Goal: Answer question/provide support: Share knowledge or assist other users

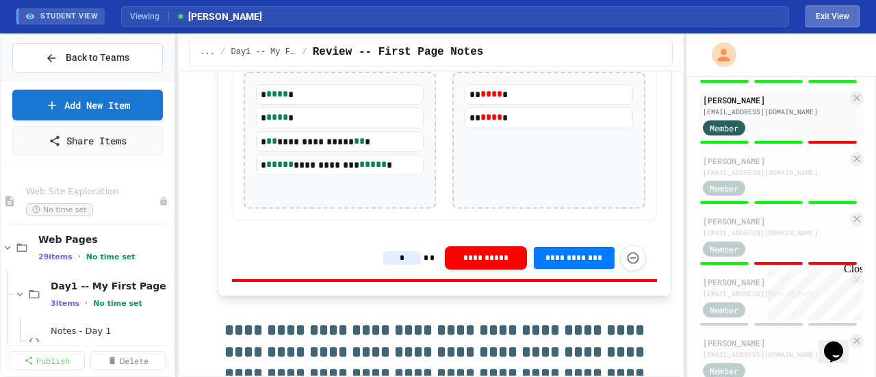
click at [841, 10] on button "Exit View" at bounding box center [832, 16] width 54 height 22
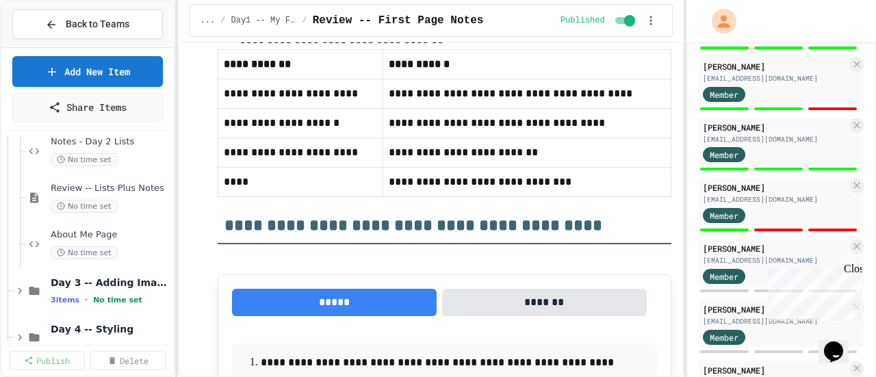
scroll to position [410, 0]
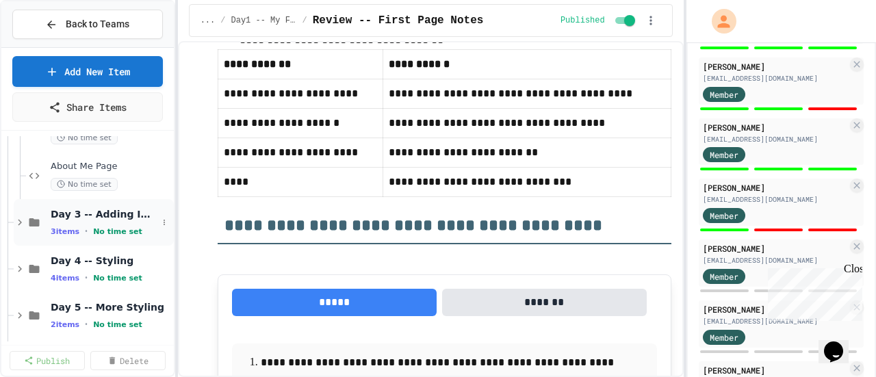
click at [90, 218] on span "Day 3 -- Adding Images" at bounding box center [104, 214] width 107 height 12
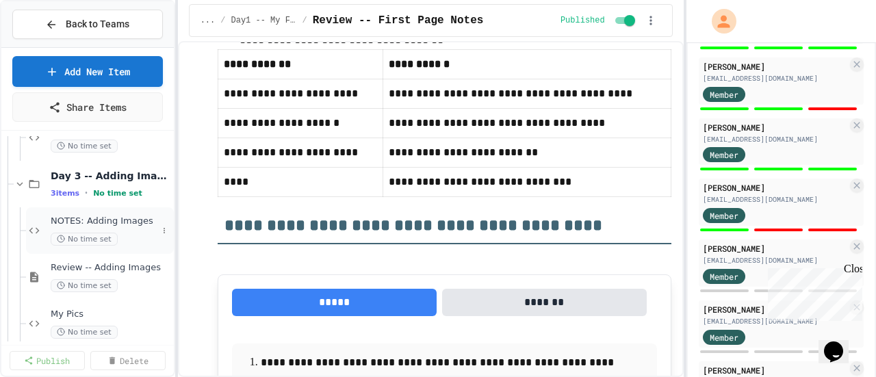
scroll to position [479, 0]
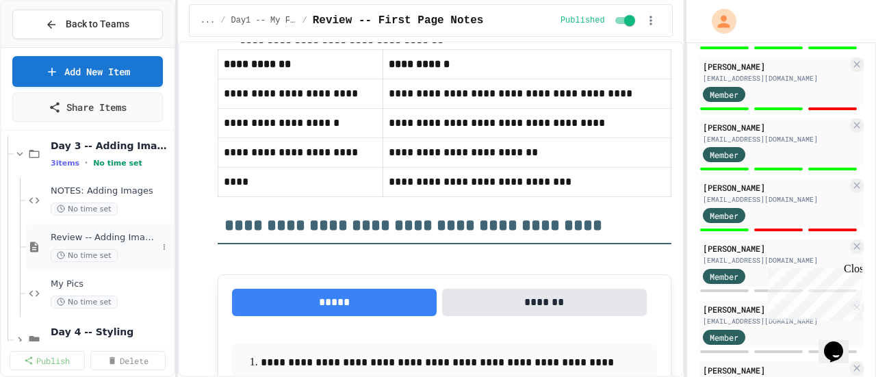
click at [89, 239] on span "Review -- Adding Images" at bounding box center [104, 238] width 107 height 12
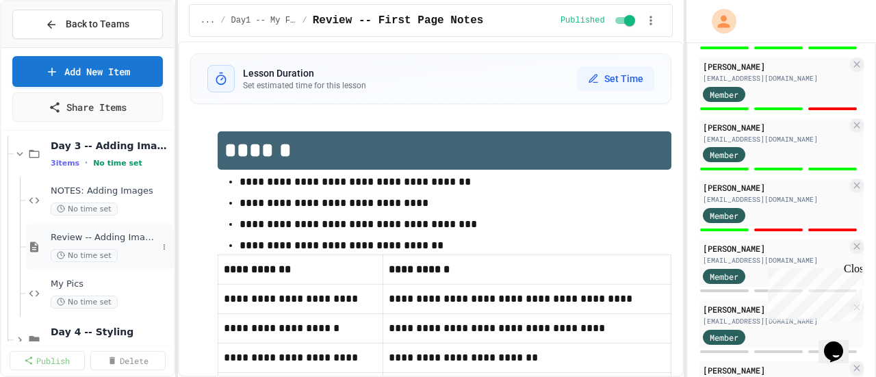
select select "***"
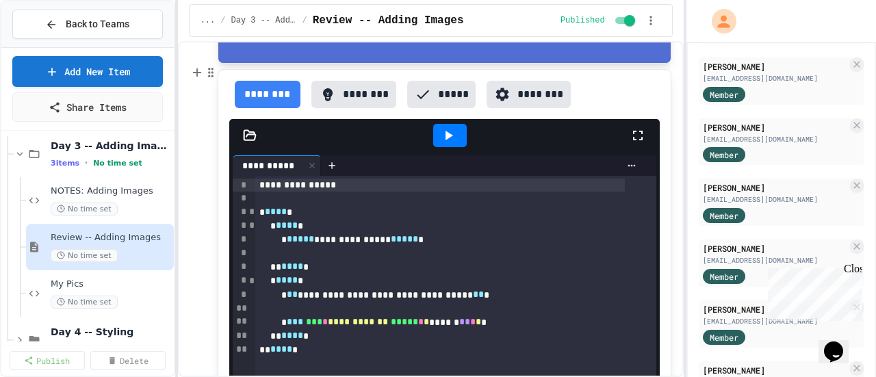
scroll to position [821, 0]
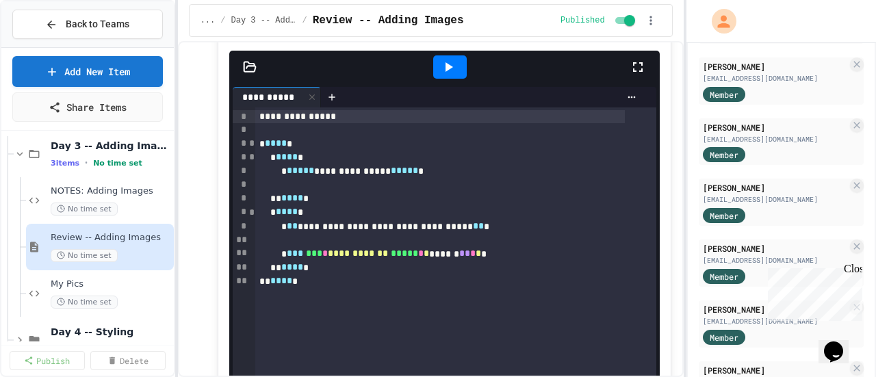
click at [251, 62] on icon at bounding box center [250, 67] width 12 height 10
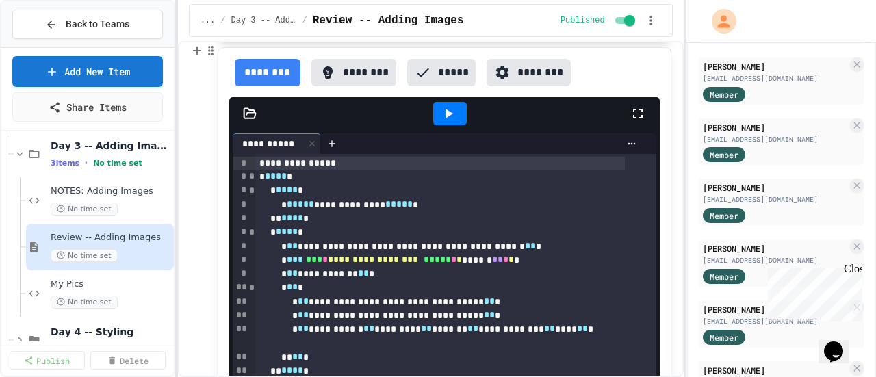
scroll to position [1505, 0]
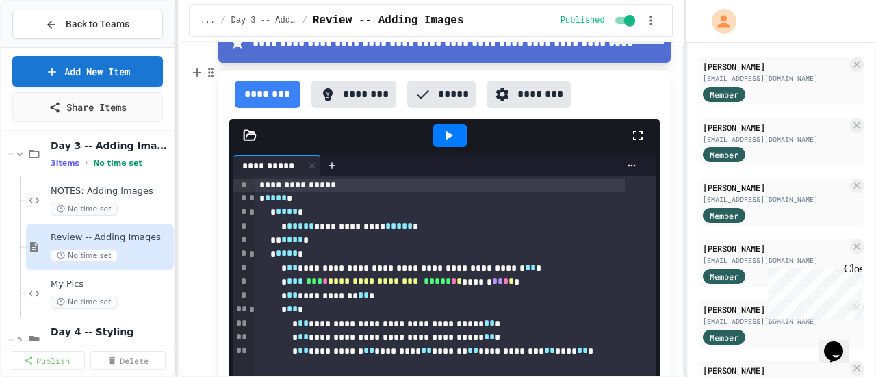
click at [250, 129] on icon at bounding box center [250, 136] width 14 height 14
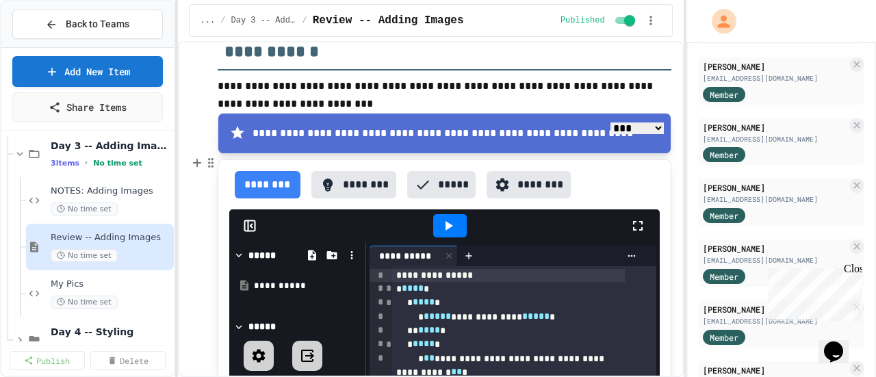
scroll to position [1437, 0]
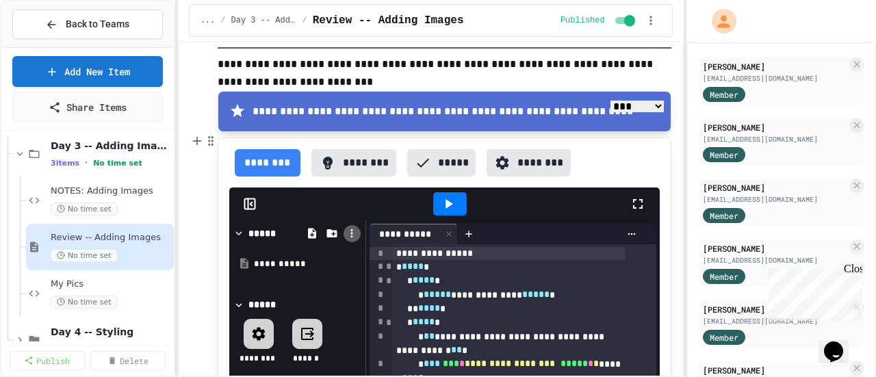
click at [351, 227] on icon at bounding box center [351, 233] width 12 height 12
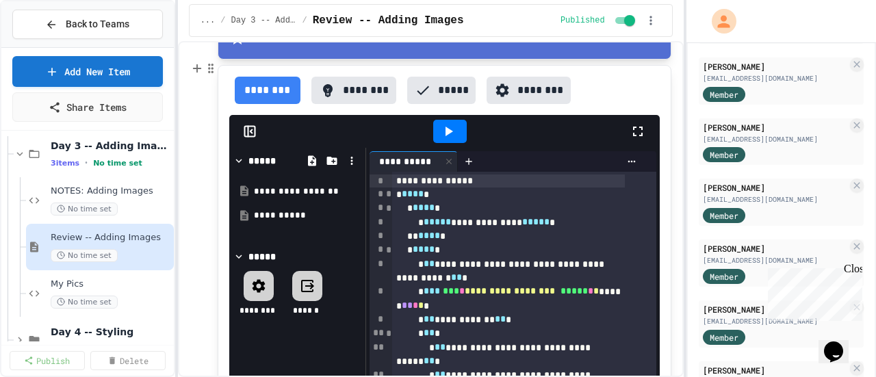
scroll to position [1507, 0]
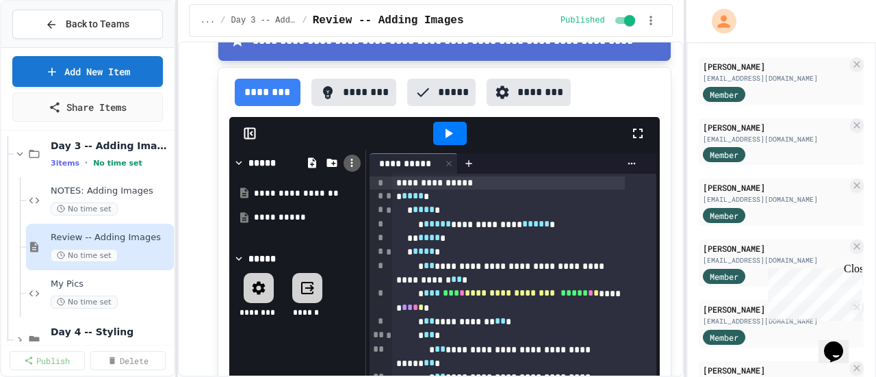
click at [354, 161] on icon at bounding box center [351, 163] width 12 height 12
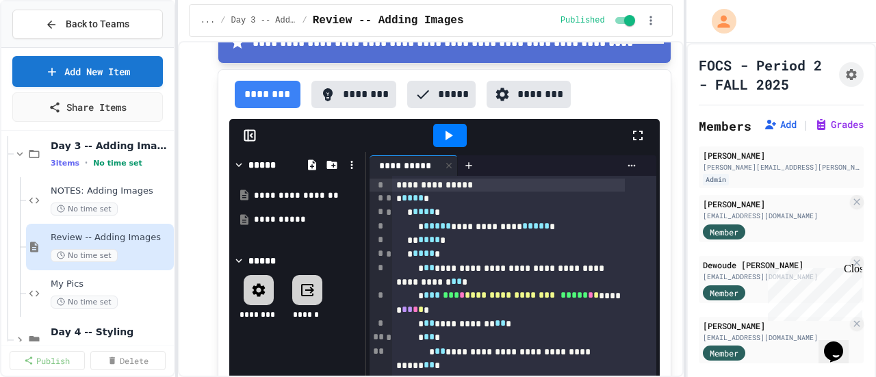
scroll to position [1573, 0]
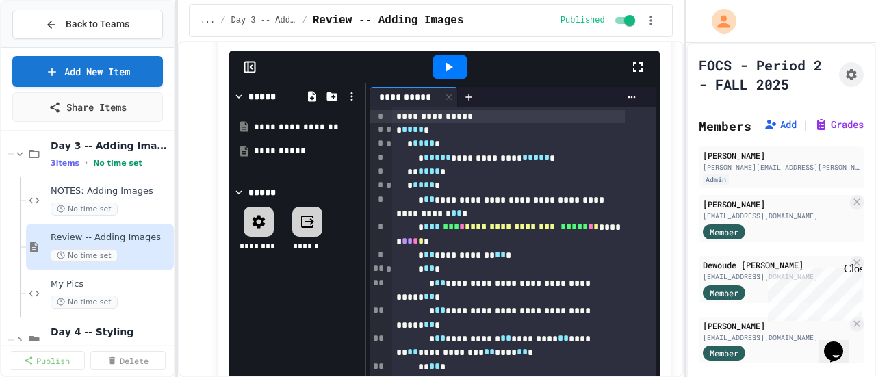
click at [305, 218] on icon at bounding box center [309, 221] width 9 height 7
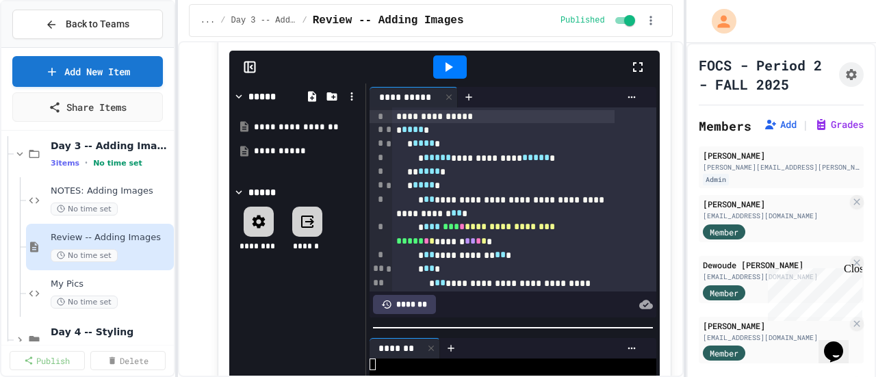
click at [305, 218] on icon at bounding box center [309, 221] width 9 height 7
click at [433, 343] on icon at bounding box center [431, 348] width 10 height 10
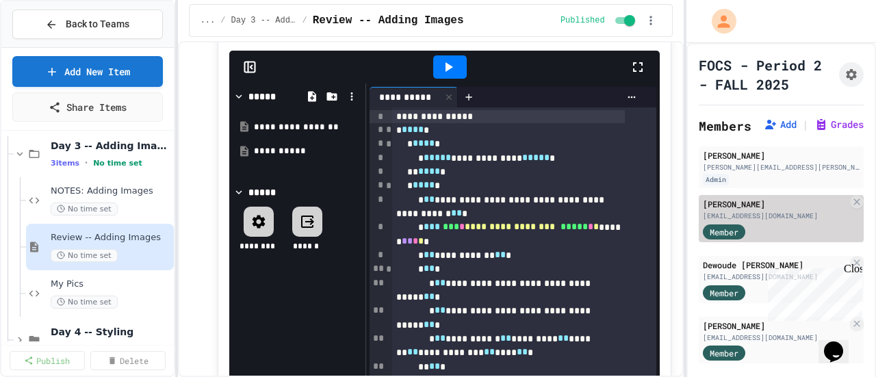
click at [771, 221] on div "[EMAIL_ADDRESS][DOMAIN_NAME]" at bounding box center [775, 216] width 144 height 10
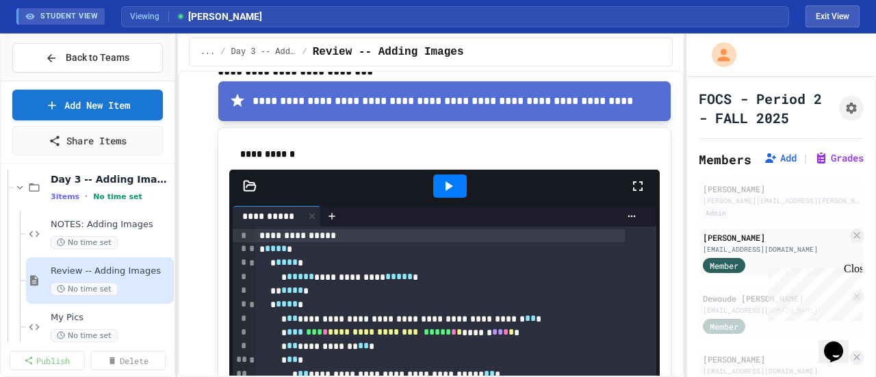
scroll to position [1417, 0]
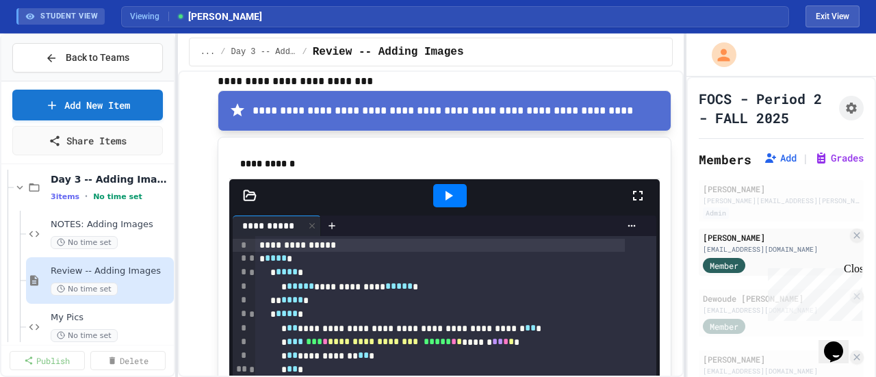
click at [250, 189] on icon at bounding box center [250, 196] width 14 height 14
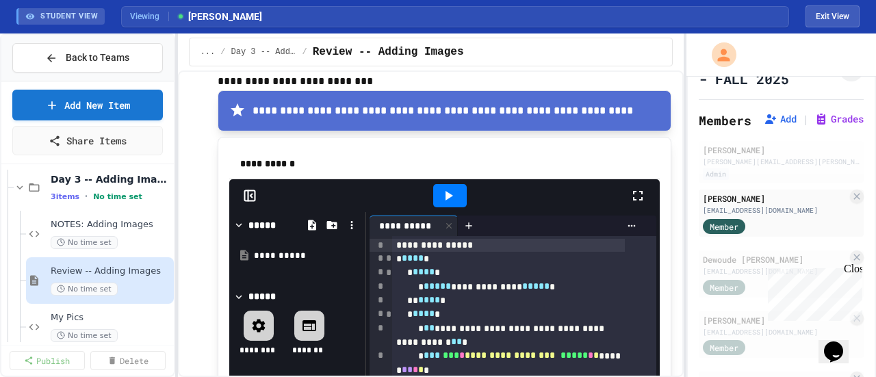
scroll to position [68, 0]
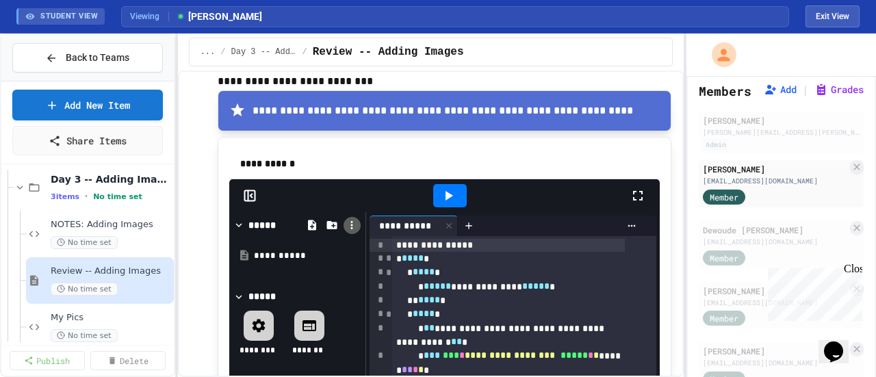
click at [349, 219] on icon at bounding box center [351, 225] width 12 height 12
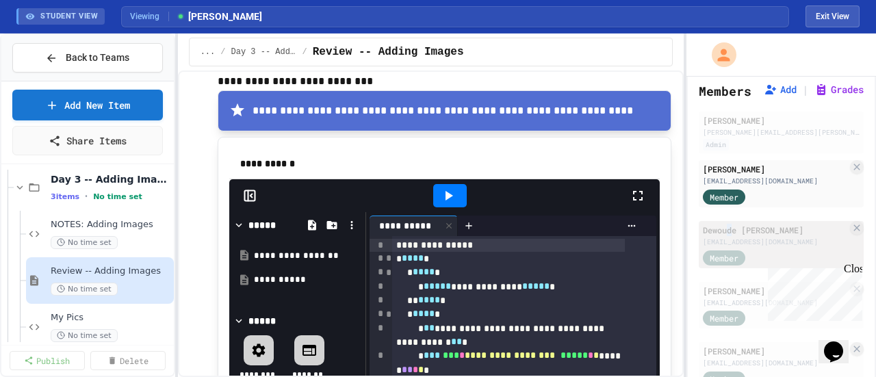
click at [729, 236] on div "Dewoude [PERSON_NAME]" at bounding box center [775, 230] width 144 height 12
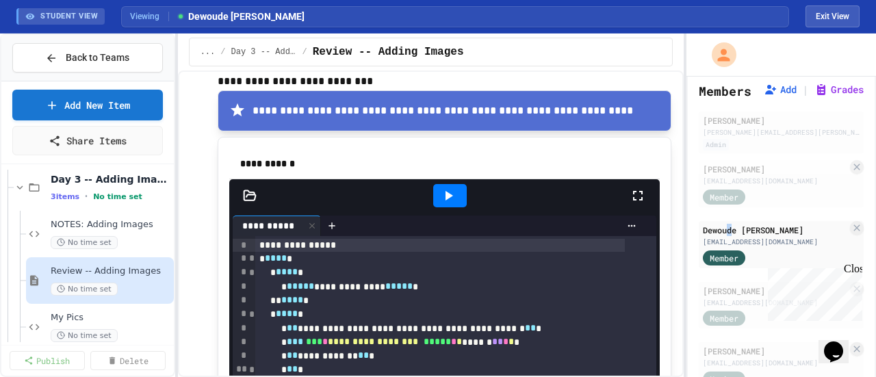
click at [249, 189] on icon at bounding box center [250, 196] width 14 height 14
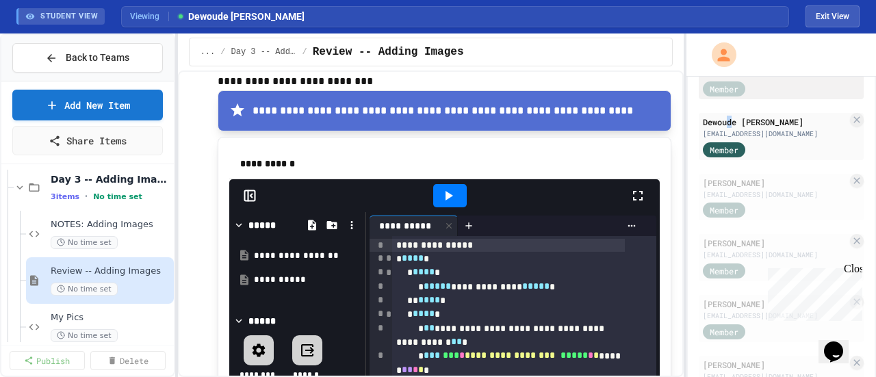
scroll to position [205, 0]
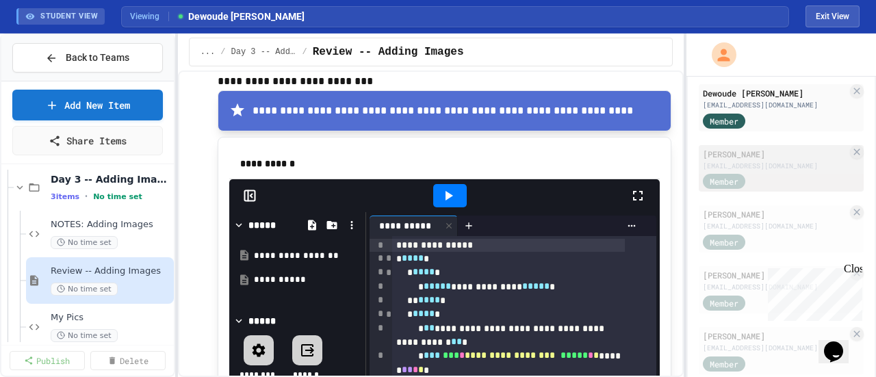
click at [737, 171] on div "[EMAIL_ADDRESS][DOMAIN_NAME]" at bounding box center [775, 166] width 144 height 10
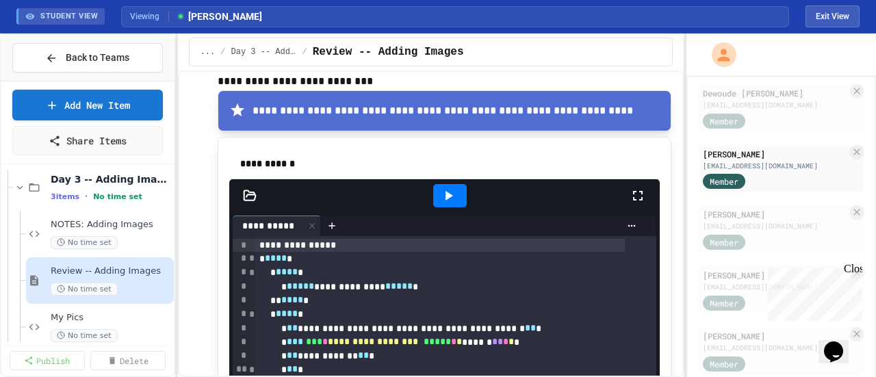
click at [252, 189] on icon at bounding box center [250, 196] width 14 height 14
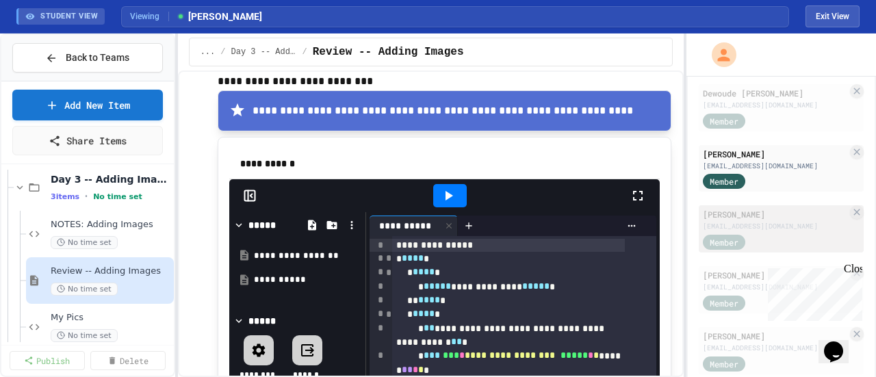
click at [754, 220] on div "[PERSON_NAME]" at bounding box center [775, 214] width 144 height 12
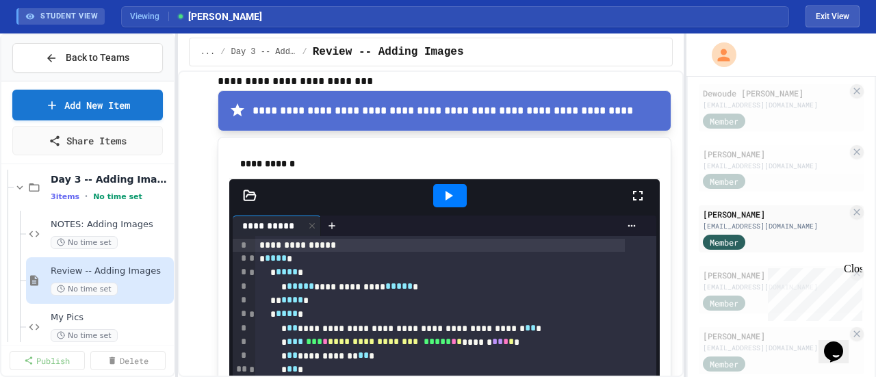
click at [243, 189] on icon at bounding box center [250, 196] width 14 height 14
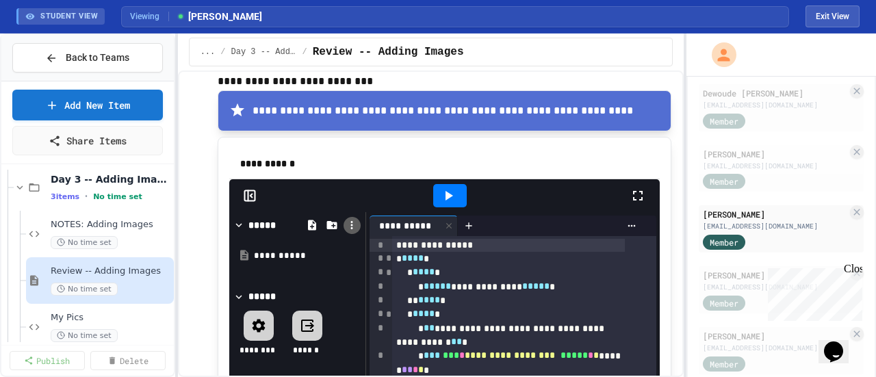
click at [357, 219] on icon at bounding box center [351, 225] width 12 height 12
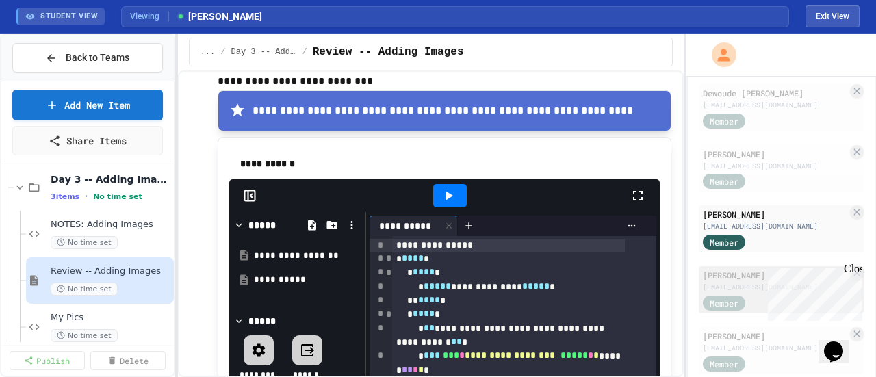
click at [727, 281] on div "[PERSON_NAME]" at bounding box center [775, 275] width 144 height 12
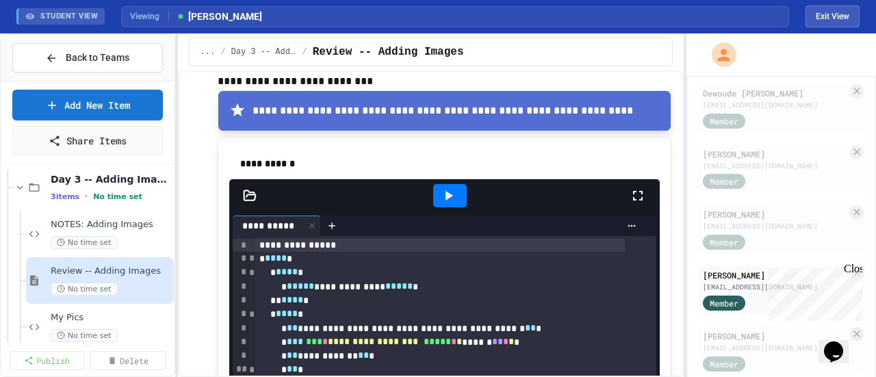
click at [250, 189] on icon at bounding box center [250, 196] width 14 height 14
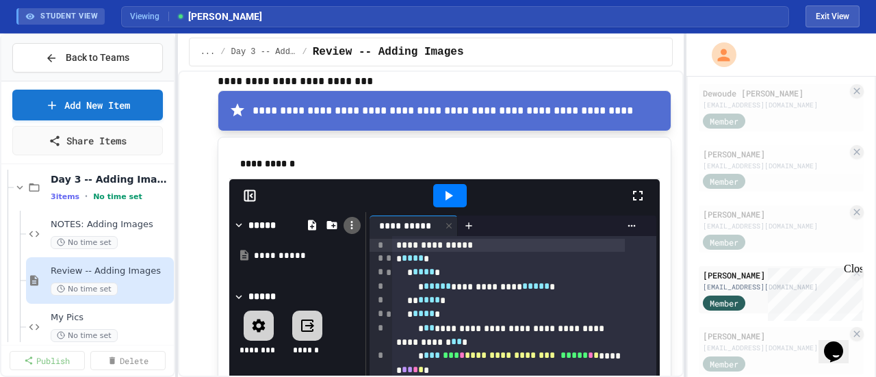
click at [353, 219] on icon at bounding box center [351, 225] width 12 height 12
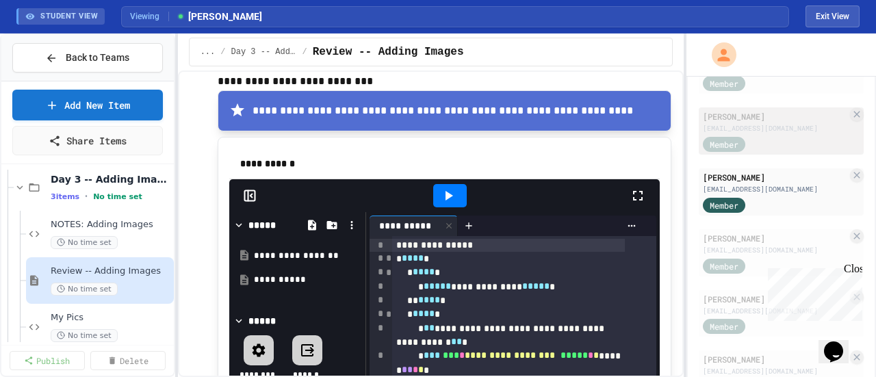
scroll to position [342, 0]
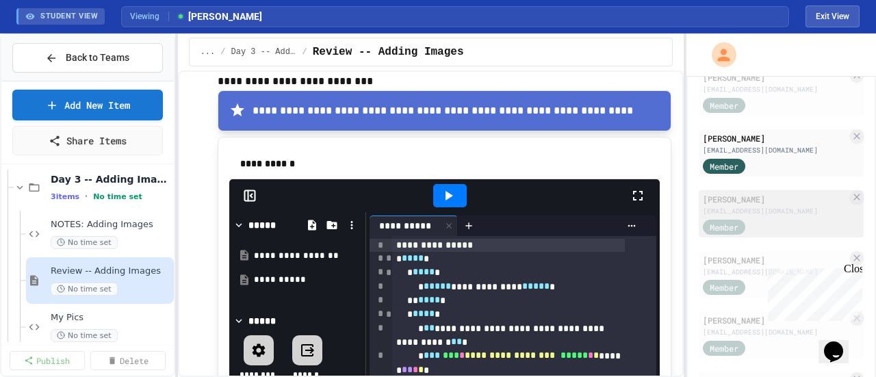
click at [731, 216] on div "[EMAIL_ADDRESS][DOMAIN_NAME]" at bounding box center [775, 211] width 144 height 10
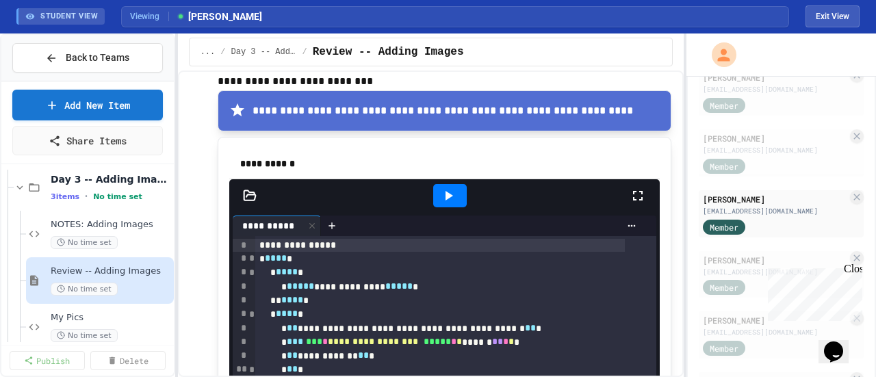
click at [252, 194] on icon at bounding box center [250, 196] width 14 height 14
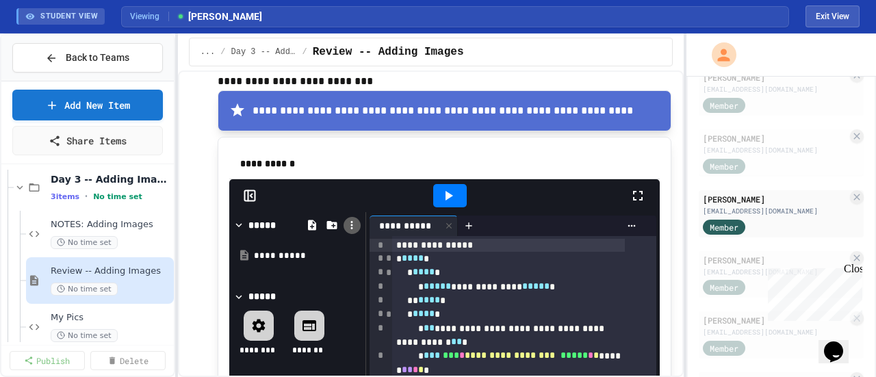
click at [354, 219] on icon at bounding box center [351, 225] width 12 height 12
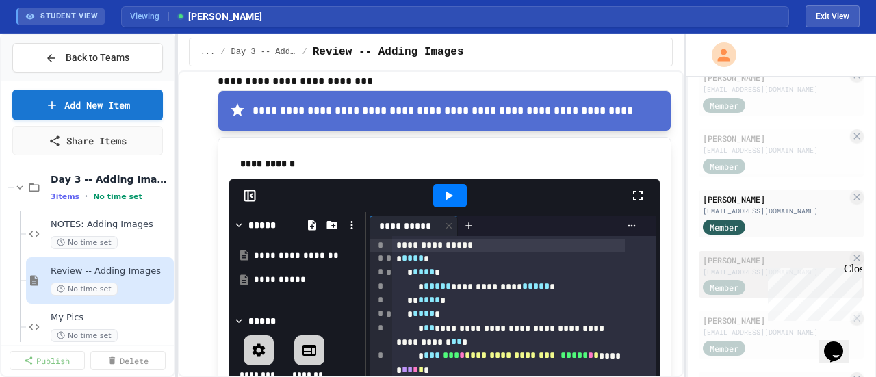
click at [725, 266] on div "[PERSON_NAME]" at bounding box center [775, 260] width 144 height 12
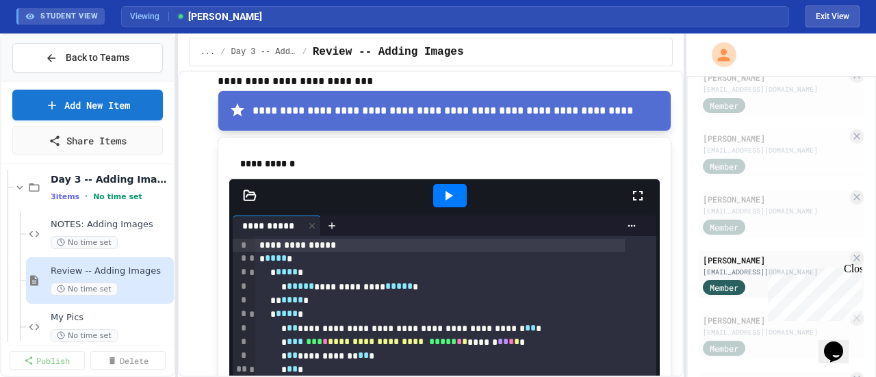
click at [246, 189] on icon at bounding box center [250, 196] width 14 height 14
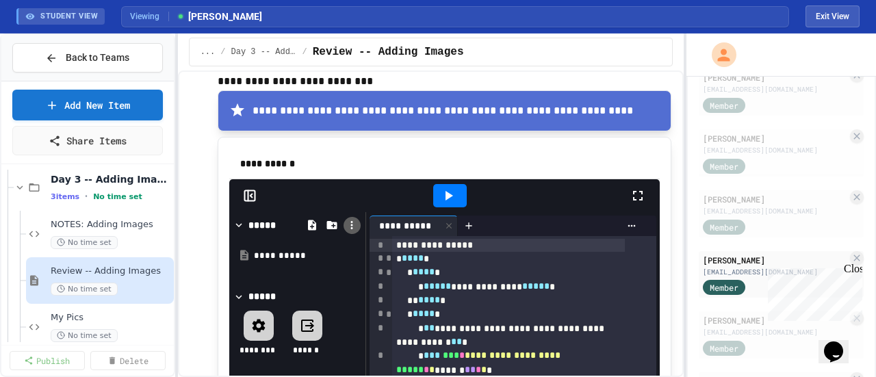
click at [348, 219] on icon at bounding box center [351, 225] width 12 height 12
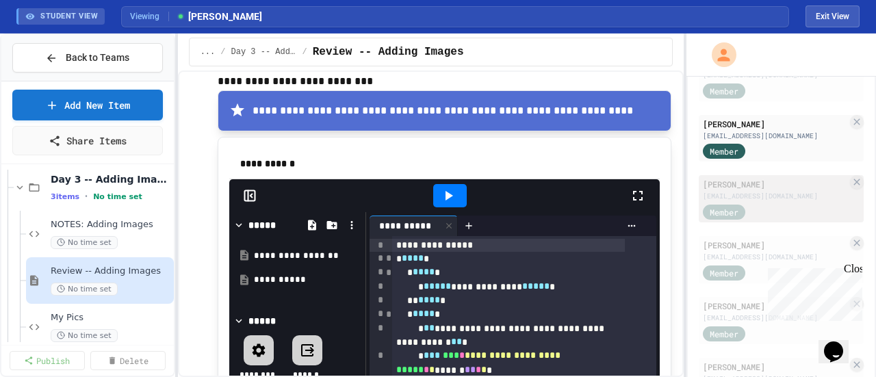
scroll to position [479, 0]
click at [729, 200] on div "[EMAIL_ADDRESS][DOMAIN_NAME]" at bounding box center [775, 195] width 144 height 10
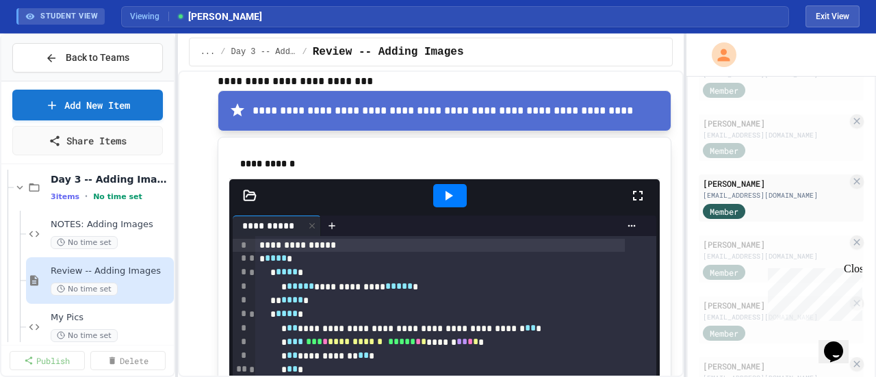
click at [250, 189] on icon at bounding box center [250, 196] width 14 height 14
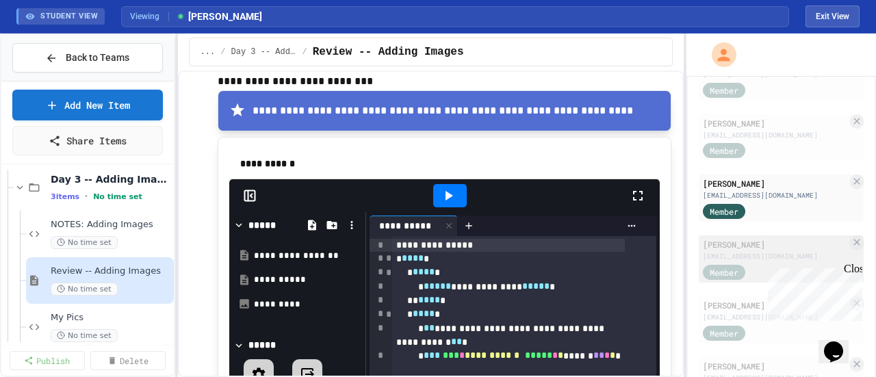
click at [727, 250] on div "[PERSON_NAME]" at bounding box center [775, 244] width 144 height 12
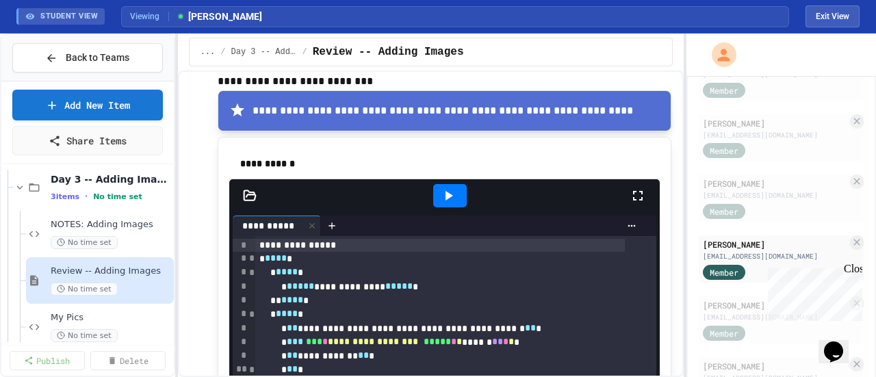
click at [248, 189] on icon at bounding box center [250, 196] width 14 height 14
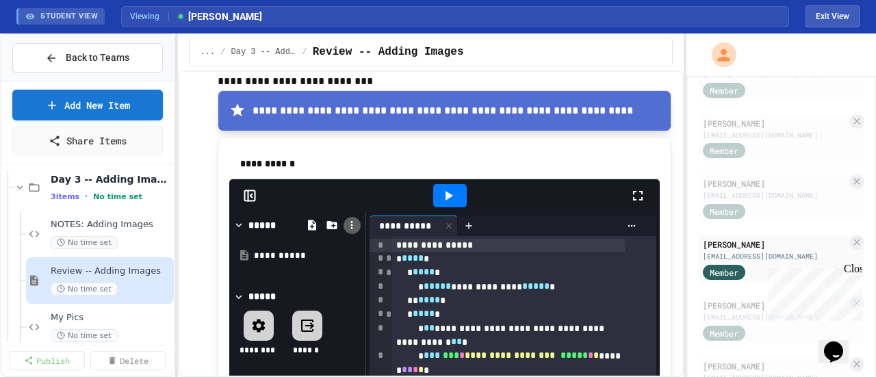
click at [352, 219] on icon at bounding box center [351, 225] width 12 height 12
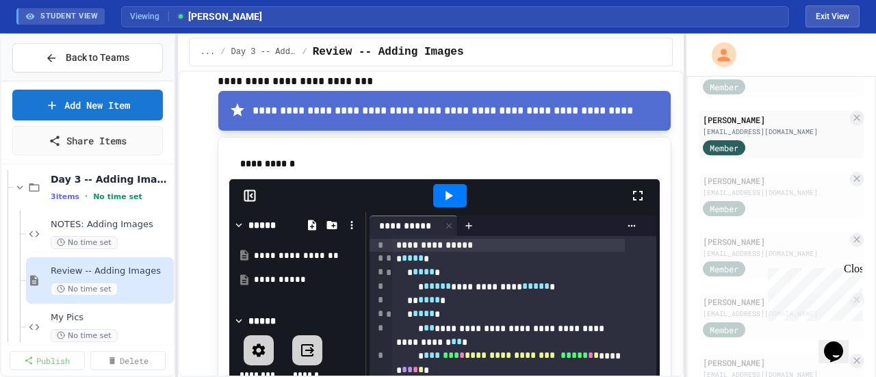
scroll to position [616, 0]
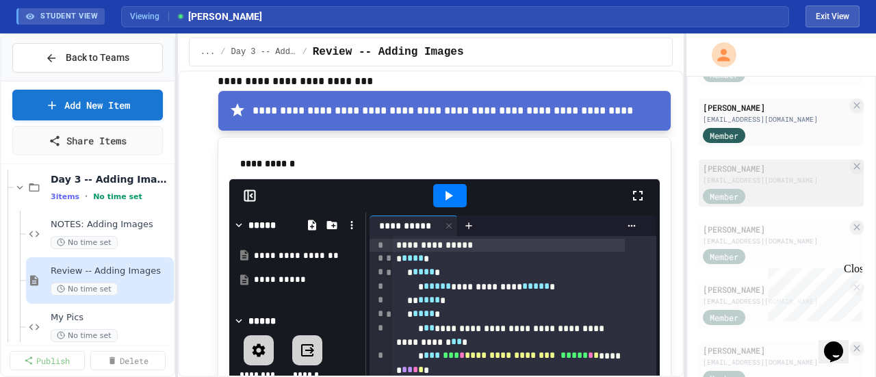
click at [722, 174] on div "[PERSON_NAME]" at bounding box center [775, 168] width 144 height 12
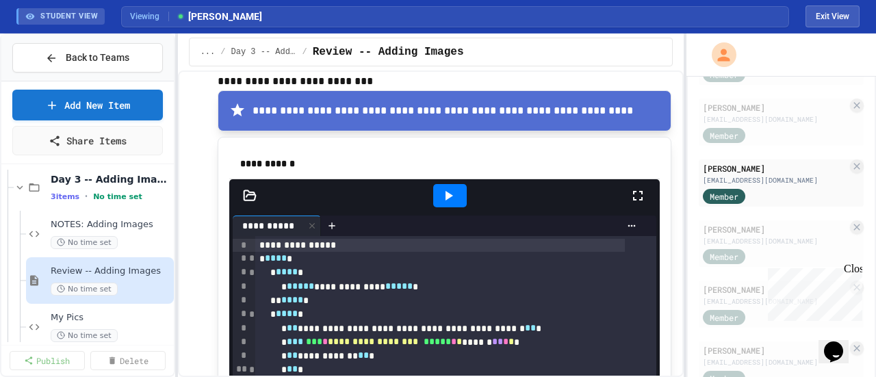
click at [248, 190] on icon at bounding box center [250, 195] width 12 height 10
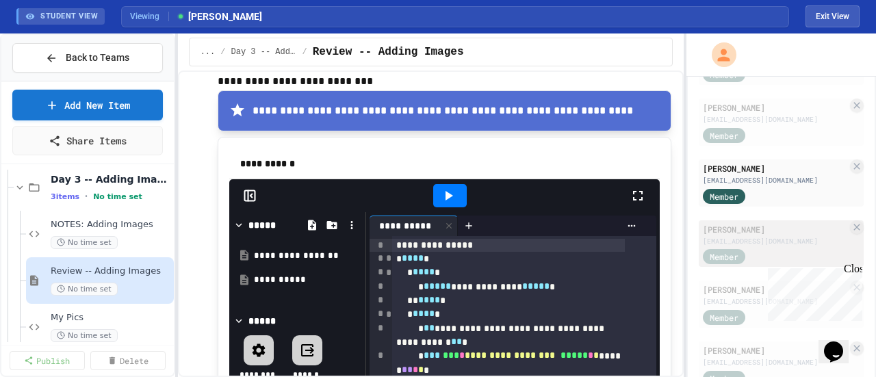
click at [711, 235] on div "[PERSON_NAME]" at bounding box center [775, 229] width 144 height 12
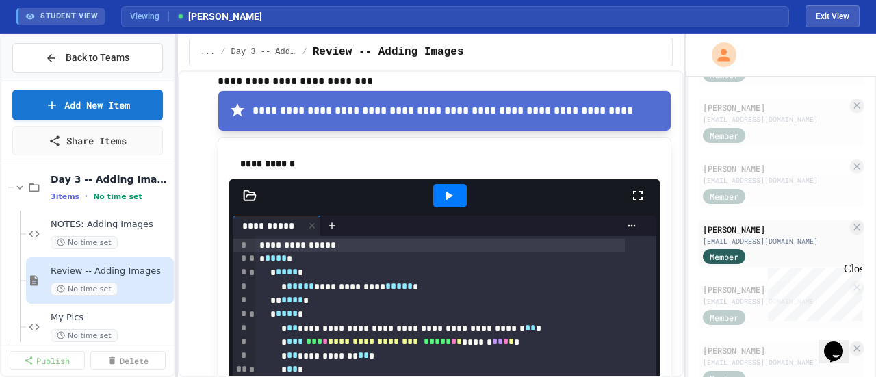
click at [252, 191] on icon at bounding box center [250, 195] width 12 height 10
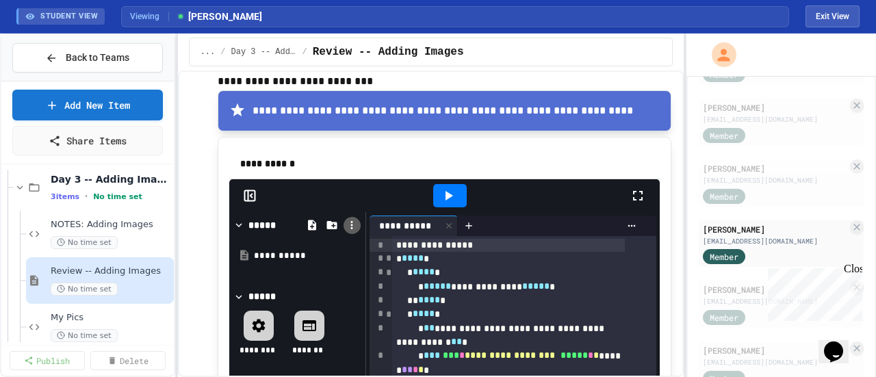
click at [354, 219] on icon at bounding box center [351, 225] width 12 height 12
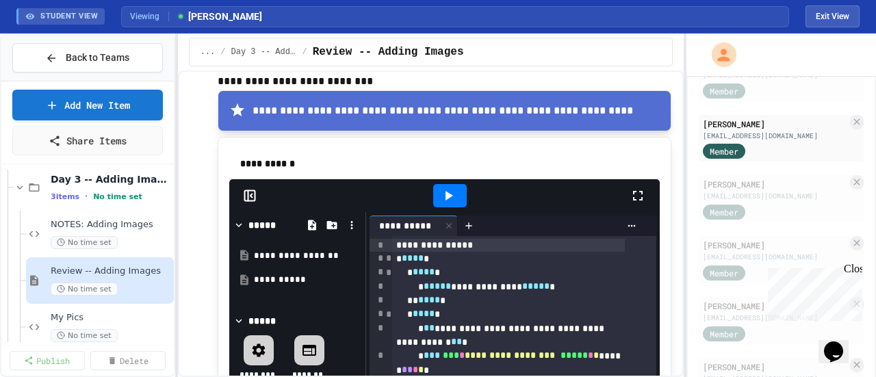
scroll to position [753, 0]
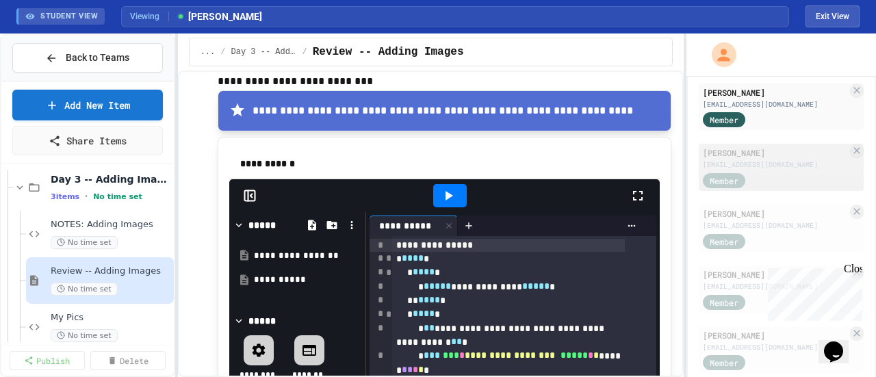
click at [727, 159] on div "[PERSON_NAME]" at bounding box center [775, 152] width 144 height 12
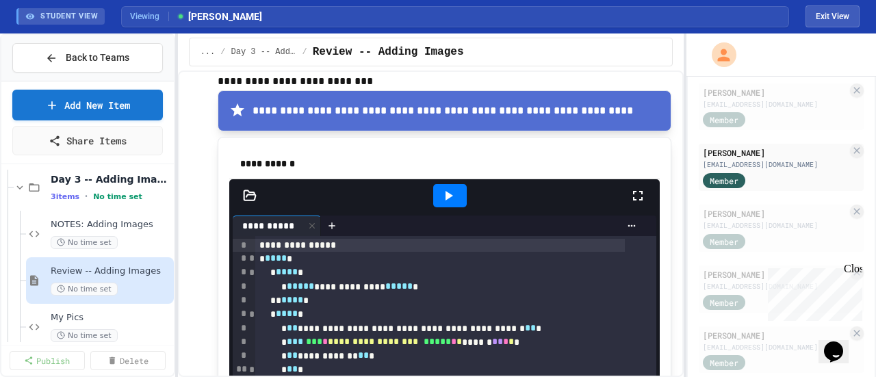
click at [241, 189] on div at bounding box center [249, 196] width 41 height 14
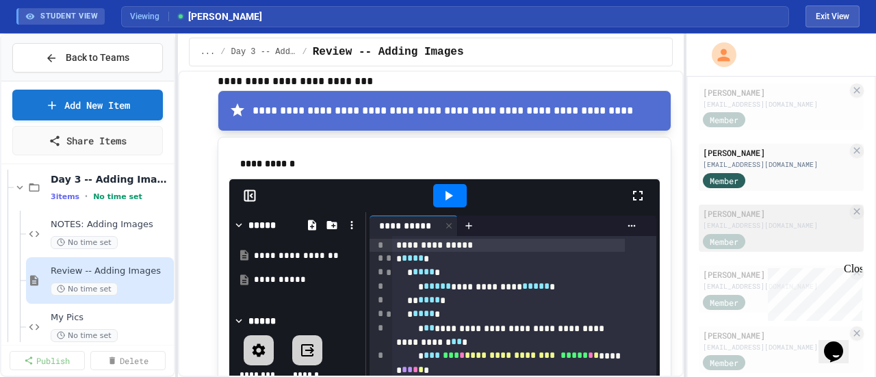
click at [718, 220] on div "[PERSON_NAME]" at bounding box center [775, 213] width 144 height 12
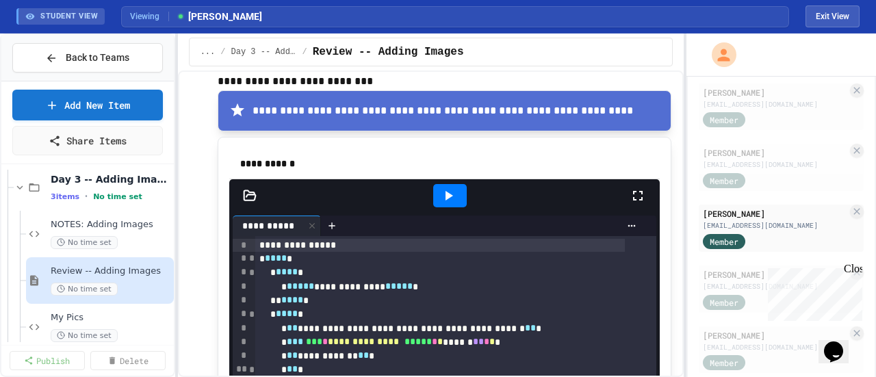
click at [253, 190] on icon at bounding box center [250, 196] width 14 height 14
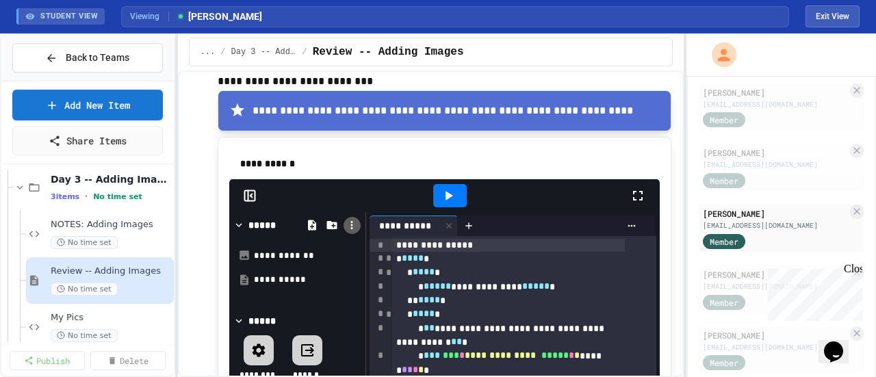
click at [350, 220] on icon at bounding box center [351, 225] width 12 height 12
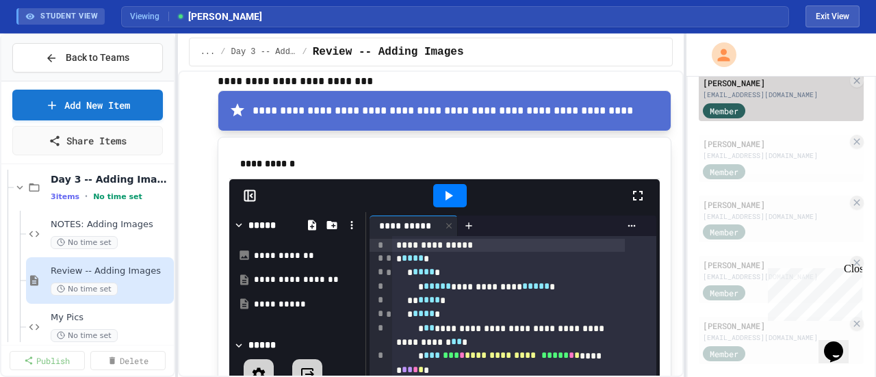
scroll to position [889, 0]
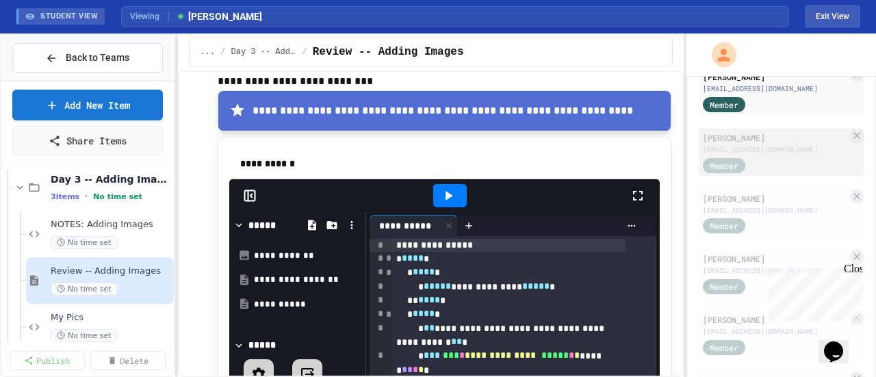
click at [720, 144] on div "[PERSON_NAME]" at bounding box center [775, 137] width 144 height 12
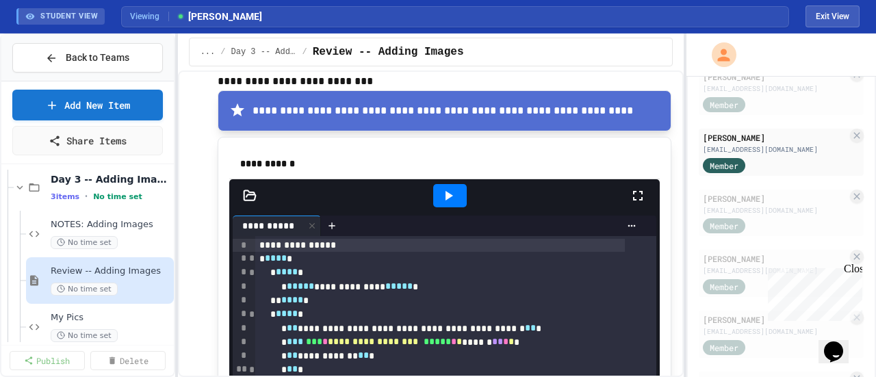
click at [241, 189] on div at bounding box center [249, 196] width 41 height 14
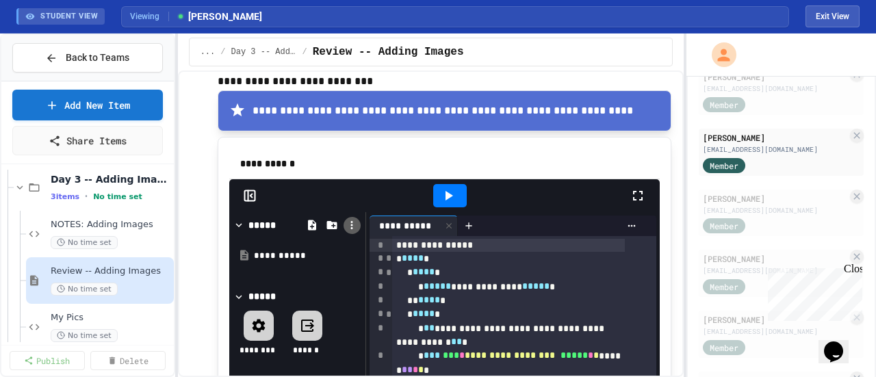
click at [352, 219] on icon at bounding box center [351, 225] width 12 height 12
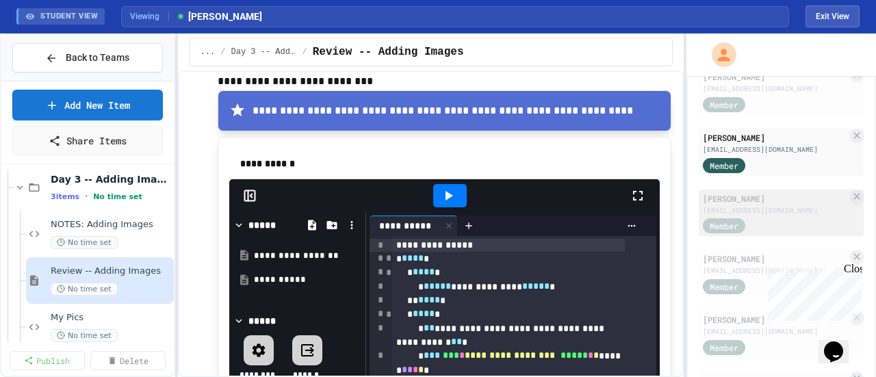
click at [732, 205] on div "[PERSON_NAME]" at bounding box center [775, 198] width 144 height 12
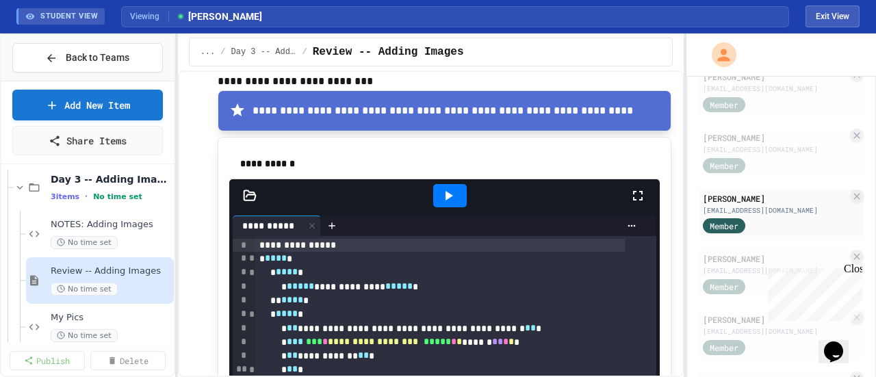
click at [251, 189] on icon at bounding box center [250, 196] width 14 height 14
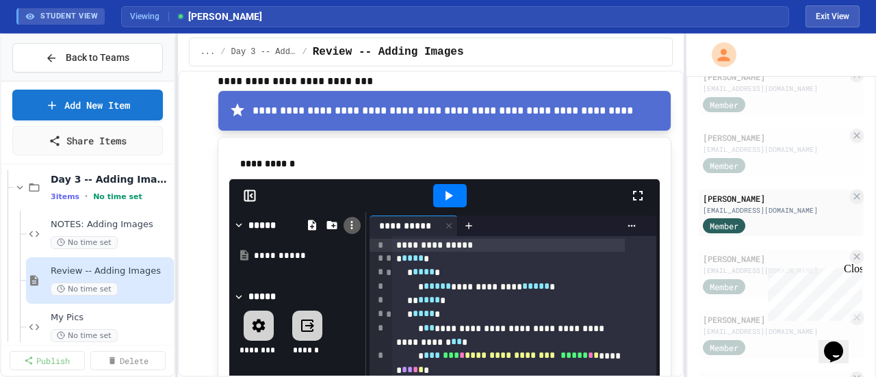
click at [352, 221] on icon at bounding box center [352, 225] width 2 height 8
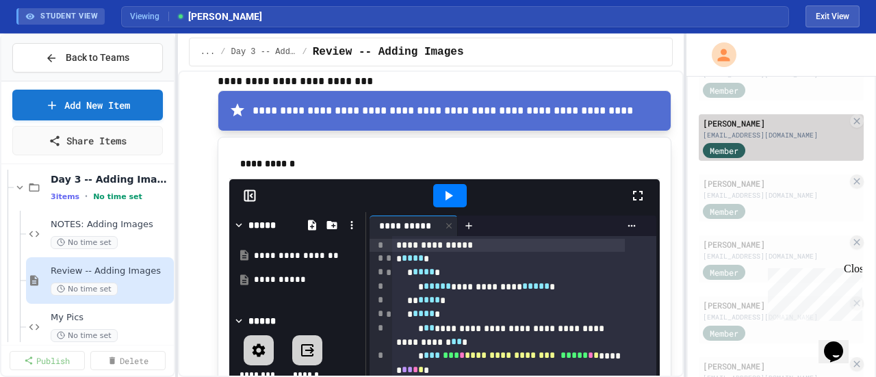
scroll to position [1026, 0]
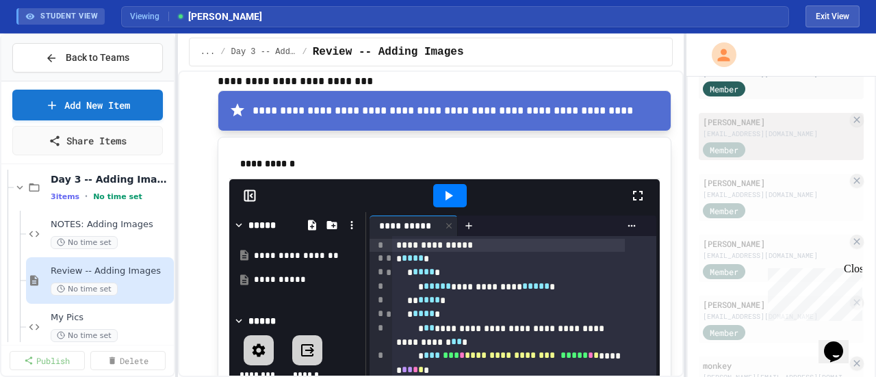
click at [724, 139] on div "[EMAIL_ADDRESS][DOMAIN_NAME]" at bounding box center [775, 134] width 144 height 10
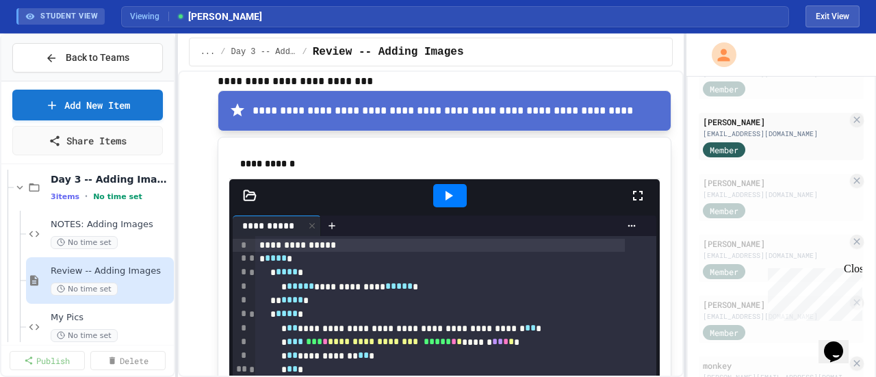
click at [248, 190] on icon at bounding box center [250, 195] width 12 height 10
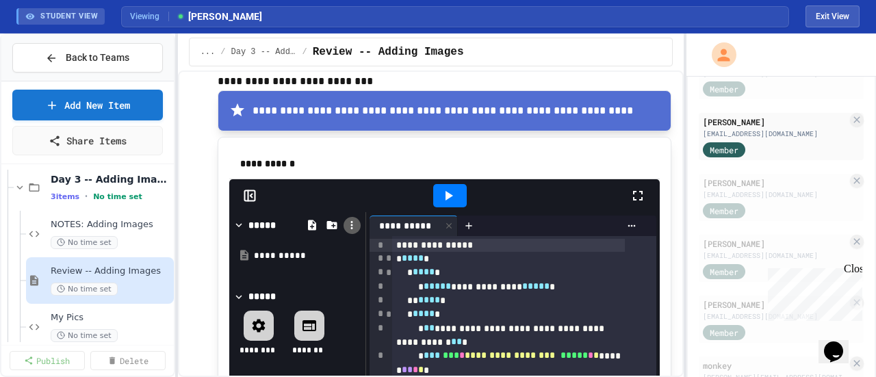
click at [356, 221] on icon at bounding box center [351, 225] width 12 height 12
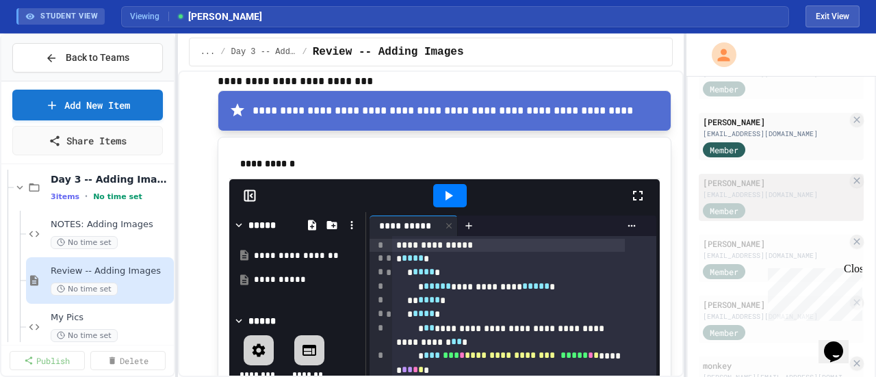
click at [752, 189] on div "[PERSON_NAME]" at bounding box center [775, 182] width 144 height 12
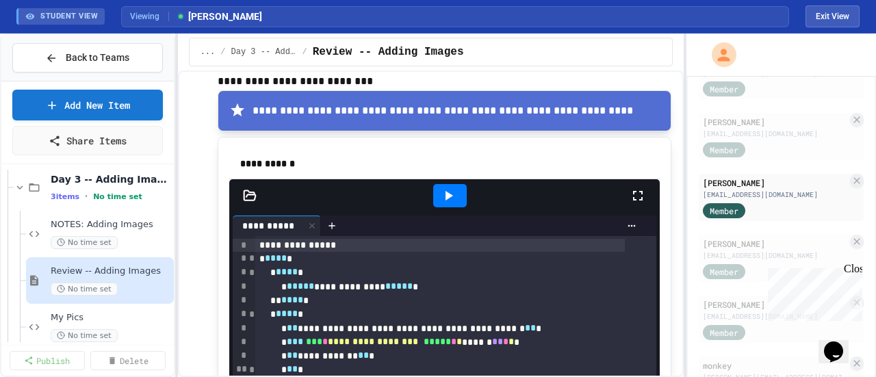
click at [250, 189] on icon at bounding box center [250, 196] width 14 height 14
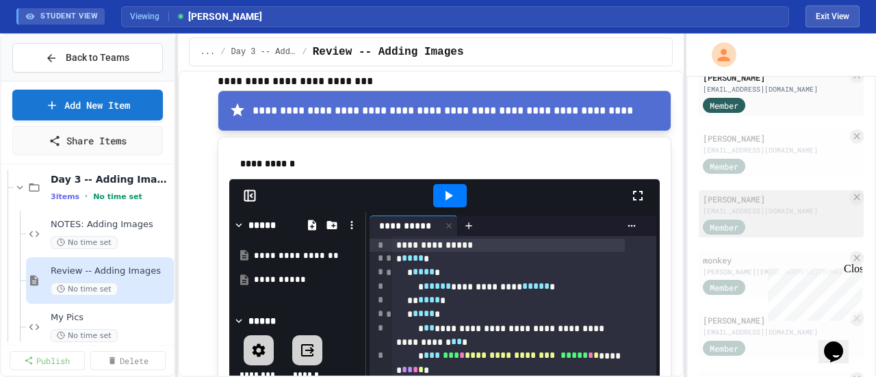
scroll to position [1163, 0]
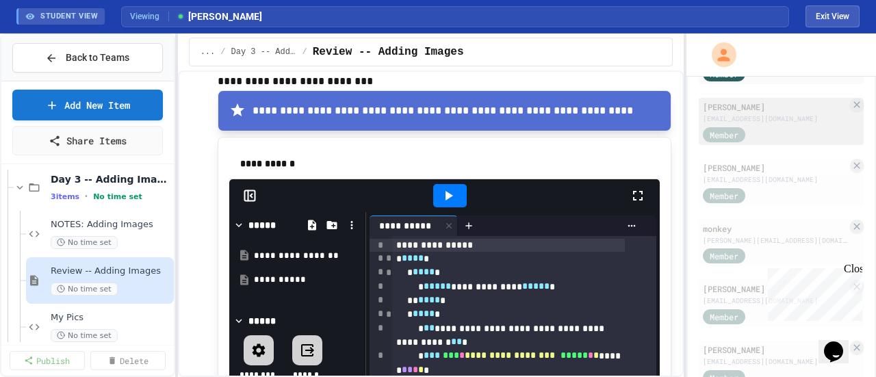
click at [729, 113] on div "[PERSON_NAME]" at bounding box center [775, 107] width 144 height 12
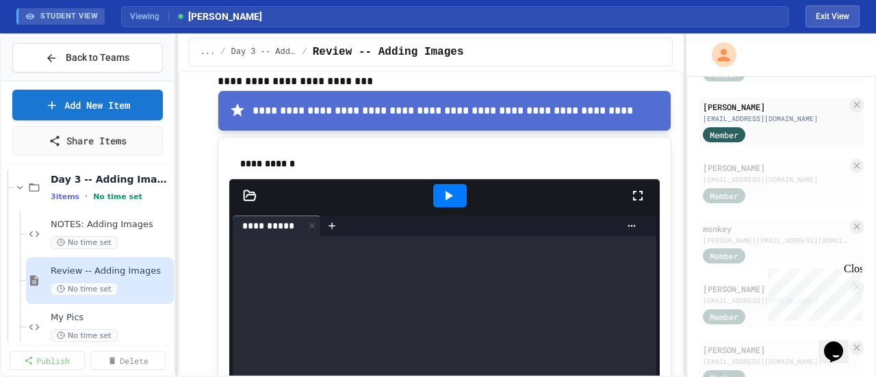
click at [248, 190] on icon at bounding box center [250, 195] width 12 height 10
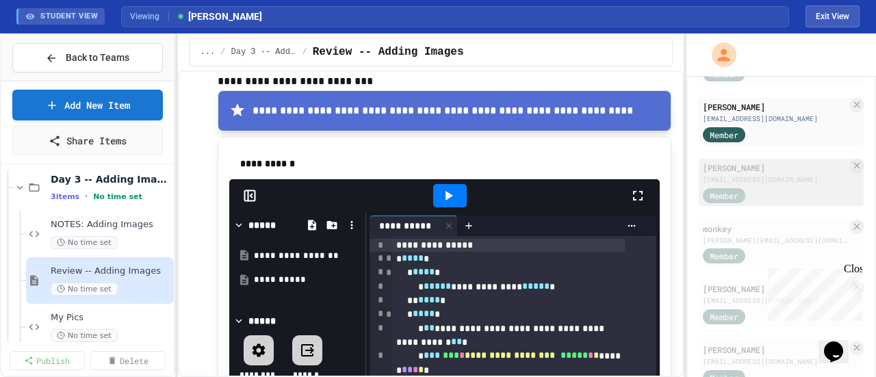
click at [735, 174] on div "[PERSON_NAME]" at bounding box center [775, 167] width 144 height 12
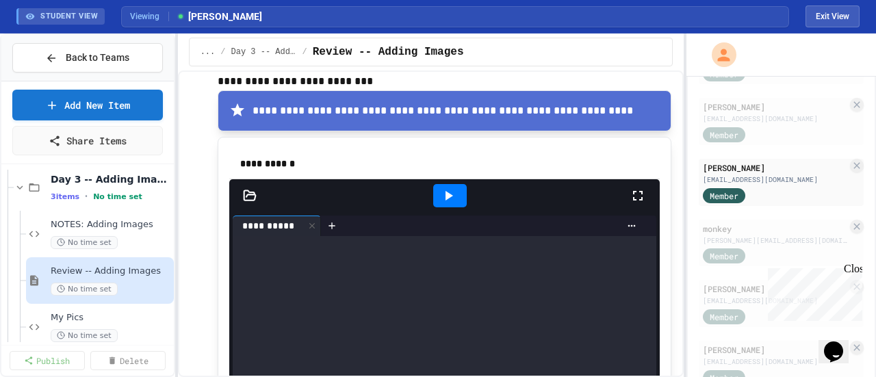
click at [252, 190] on icon at bounding box center [250, 195] width 12 height 10
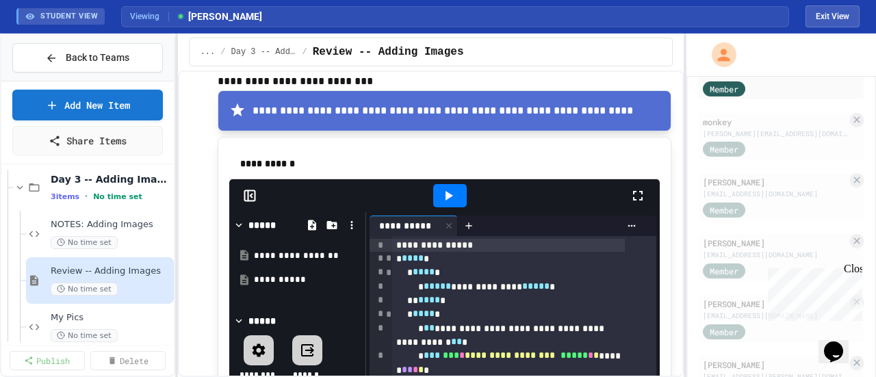
scroll to position [1300, 0]
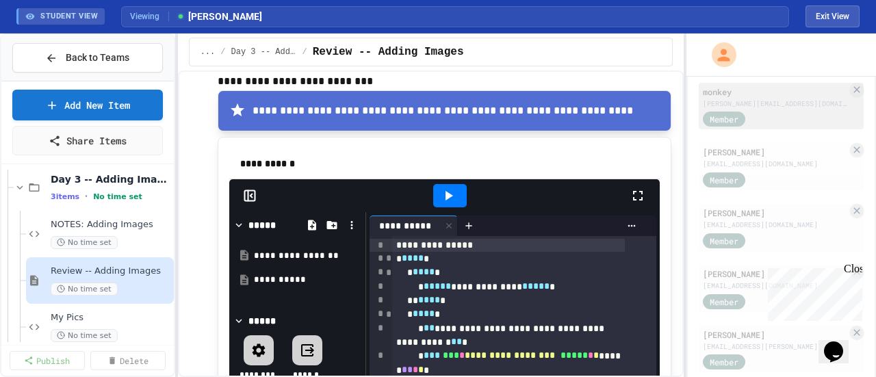
click at [719, 109] on div "[PERSON_NAME][EMAIL_ADDRESS][DOMAIN_NAME]" at bounding box center [775, 104] width 144 height 10
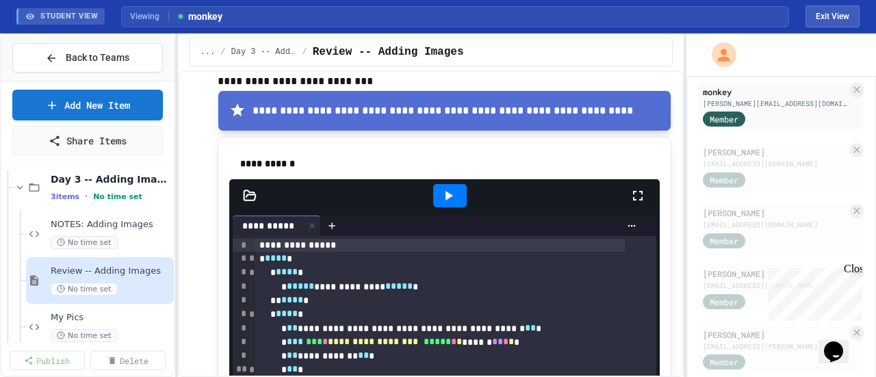
click at [244, 190] on icon at bounding box center [250, 195] width 12 height 10
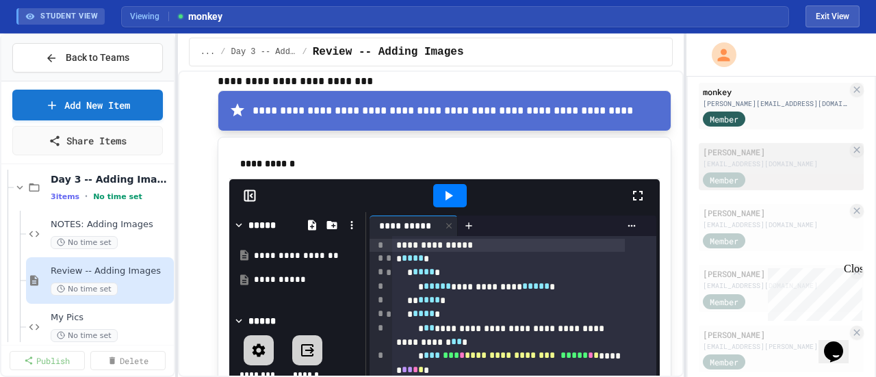
click at [718, 158] on div "[PERSON_NAME]" at bounding box center [775, 152] width 144 height 12
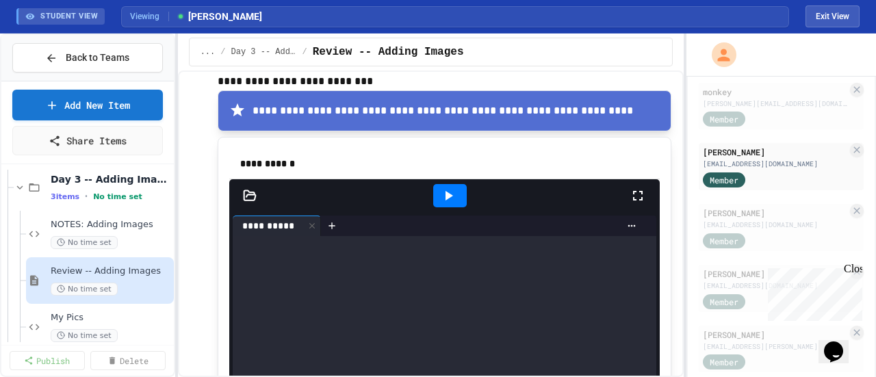
click at [250, 189] on icon at bounding box center [250, 196] width 14 height 14
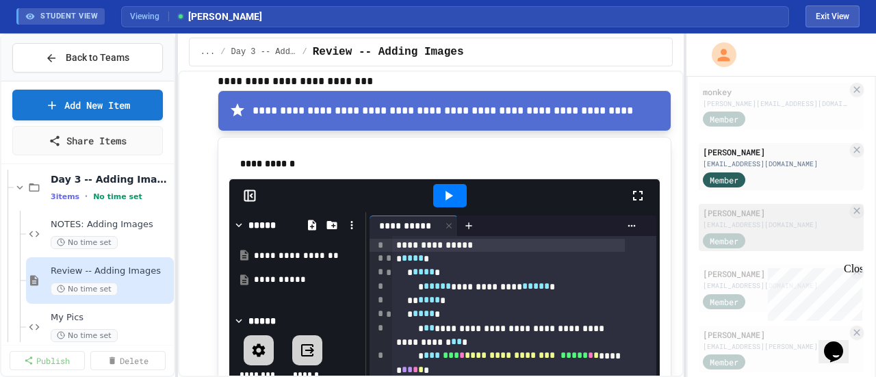
click at [739, 219] on div "[PERSON_NAME]" at bounding box center [775, 213] width 144 height 12
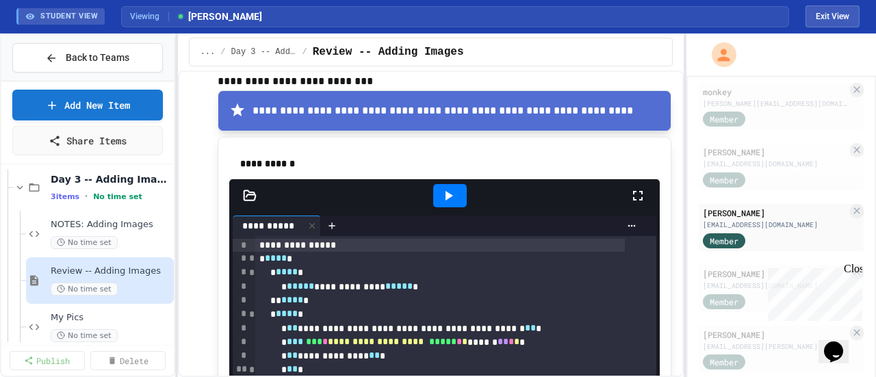
click at [246, 190] on icon at bounding box center [250, 195] width 12 height 10
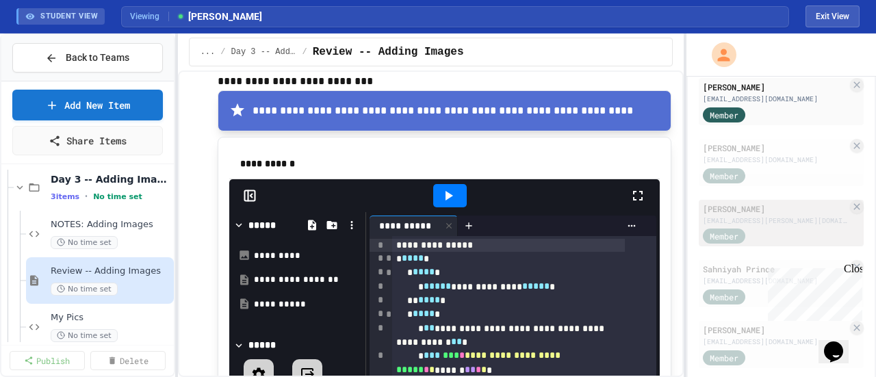
scroll to position [1437, 0]
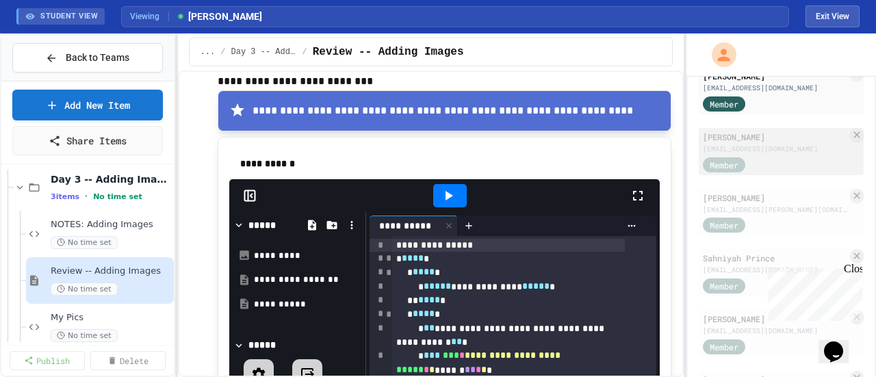
click at [725, 143] on div "[PERSON_NAME]" at bounding box center [775, 137] width 144 height 12
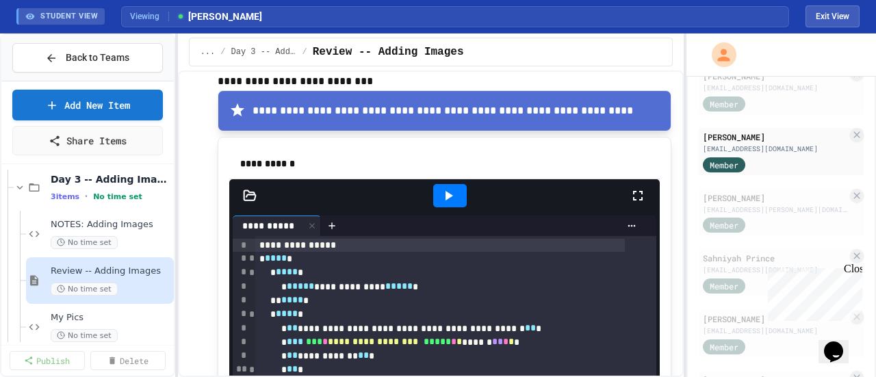
click at [252, 189] on icon at bounding box center [250, 196] width 14 height 14
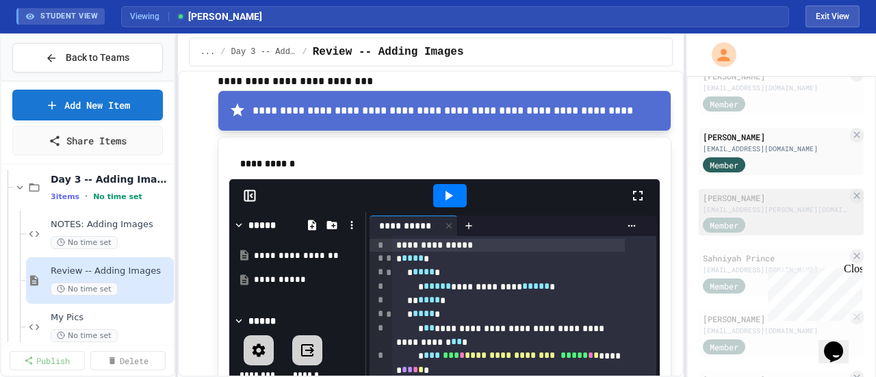
click at [726, 204] on div "[PERSON_NAME]" at bounding box center [775, 198] width 144 height 12
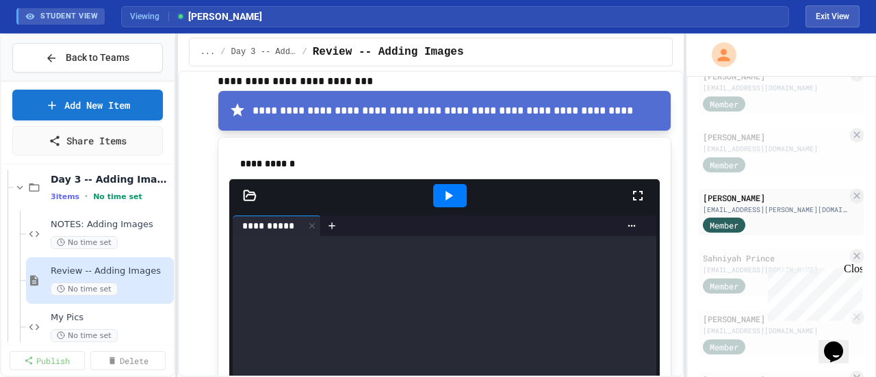
click at [249, 190] on icon at bounding box center [250, 195] width 12 height 10
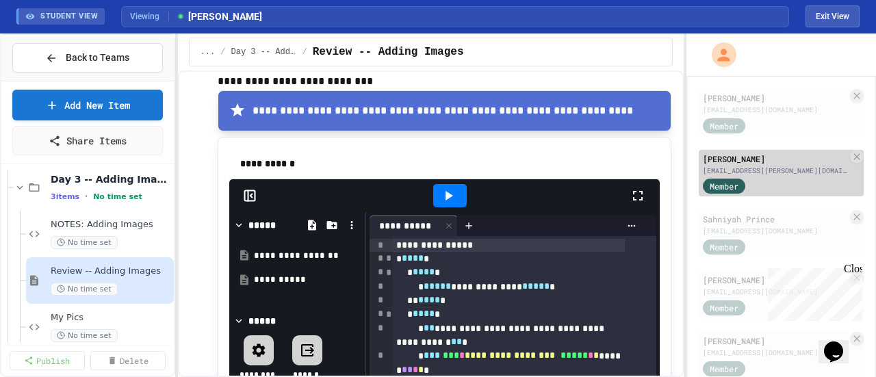
scroll to position [1573, 0]
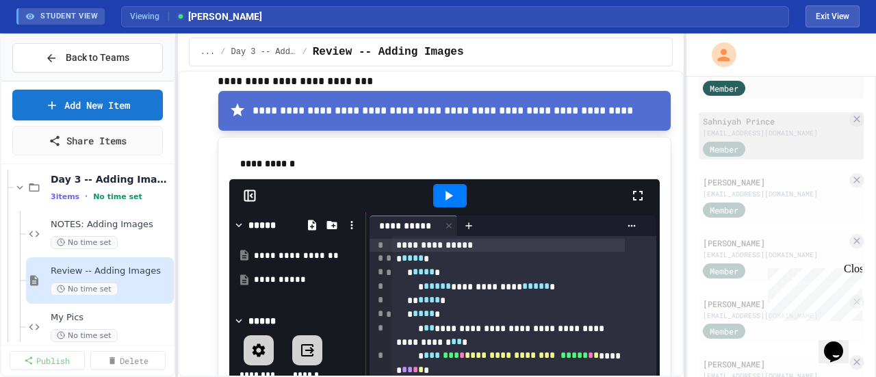
click at [709, 127] on div "Sahniyah Prince" at bounding box center [775, 121] width 144 height 12
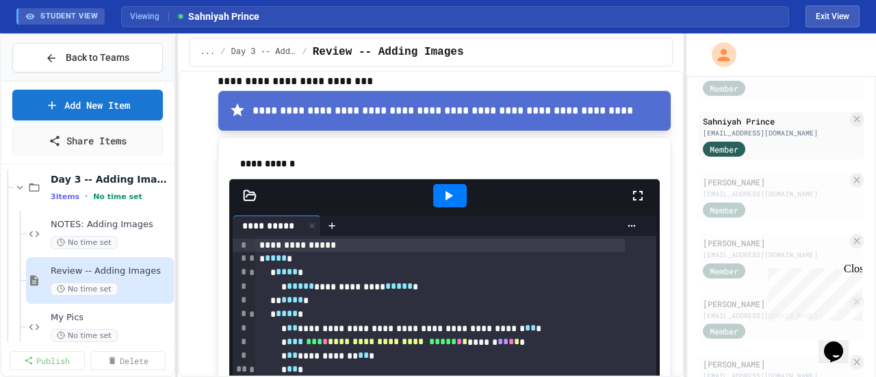
click at [247, 189] on icon at bounding box center [250, 196] width 14 height 14
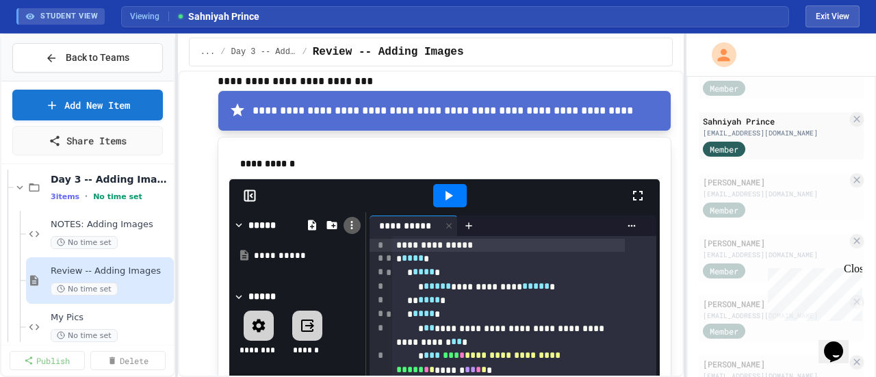
click at [348, 222] on icon at bounding box center [351, 225] width 12 height 12
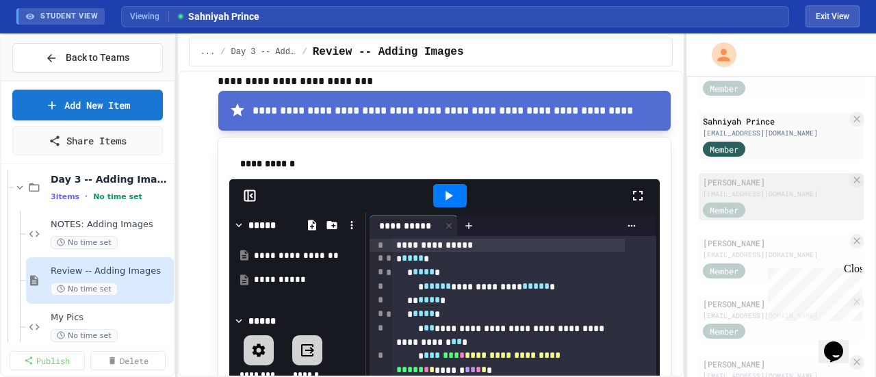
click at [728, 188] on div "[PERSON_NAME]" at bounding box center [775, 182] width 144 height 12
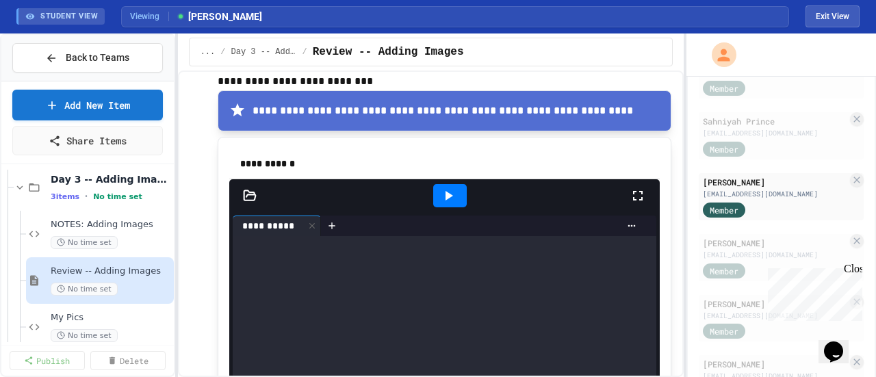
click at [245, 189] on icon at bounding box center [250, 196] width 14 height 14
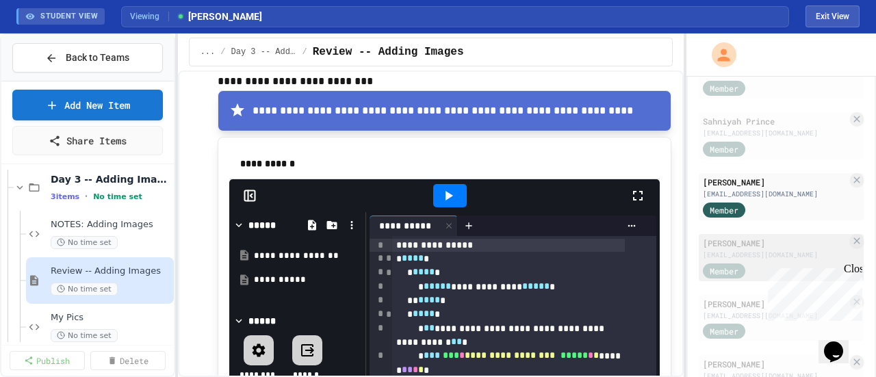
click at [733, 249] on div "[PERSON_NAME]" at bounding box center [775, 243] width 144 height 12
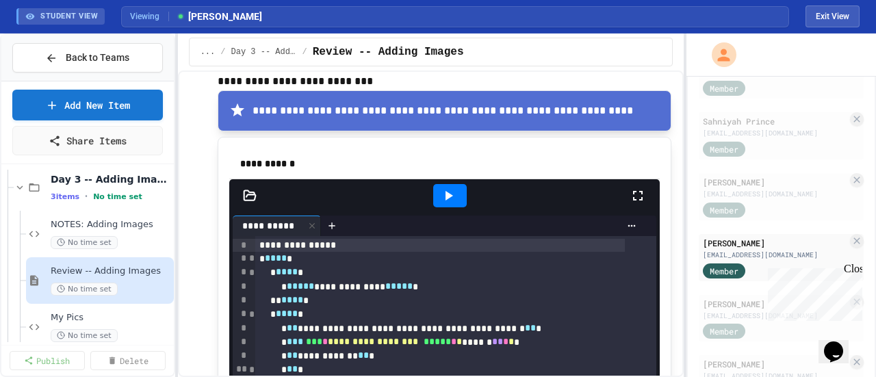
click at [248, 189] on icon at bounding box center [250, 196] width 14 height 14
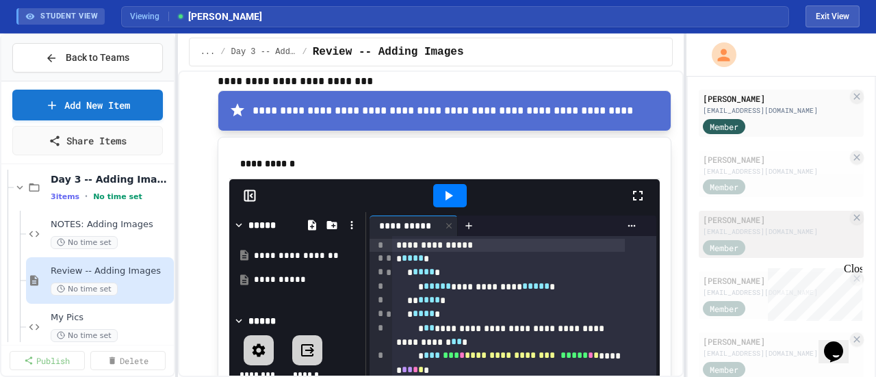
scroll to position [1779, 0]
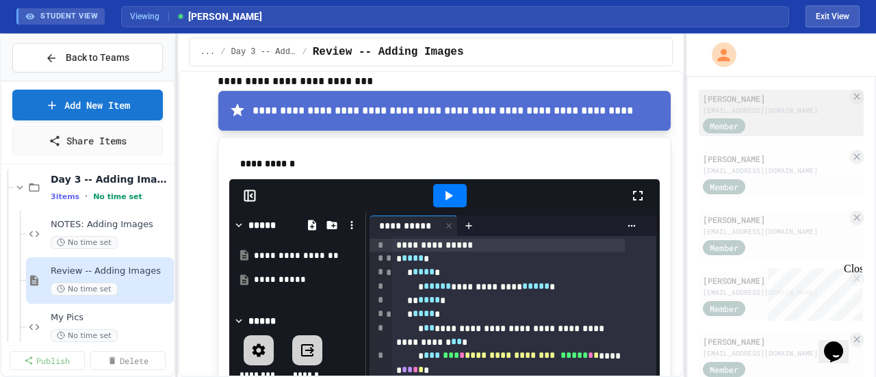
click at [722, 116] on div "[EMAIL_ADDRESS][DOMAIN_NAME]" at bounding box center [775, 110] width 144 height 10
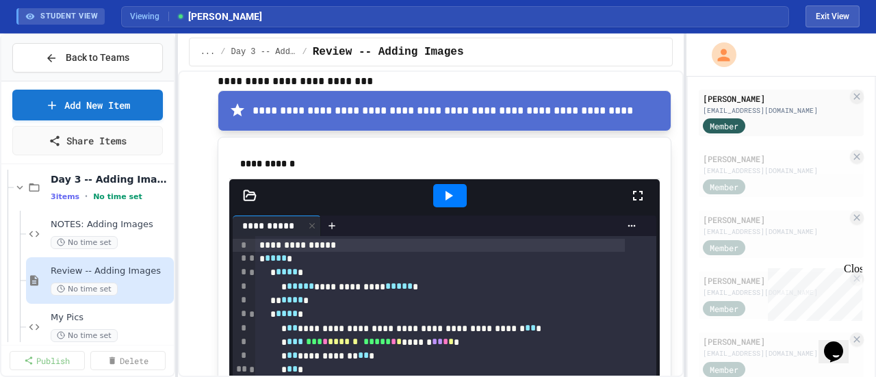
click at [245, 189] on icon at bounding box center [250, 196] width 14 height 14
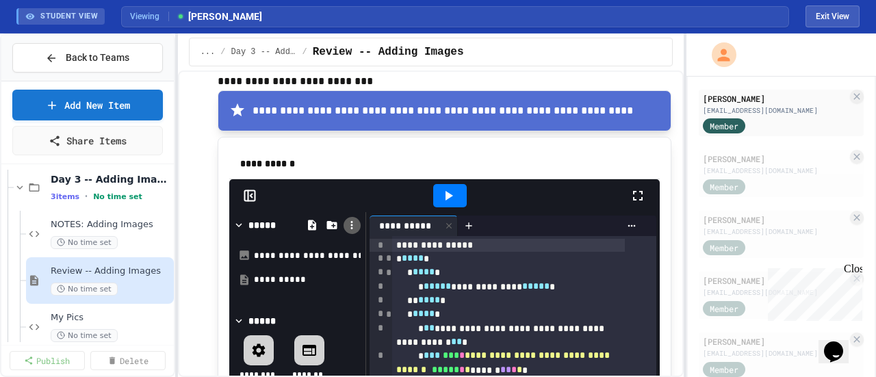
click at [356, 219] on icon at bounding box center [351, 225] width 12 height 12
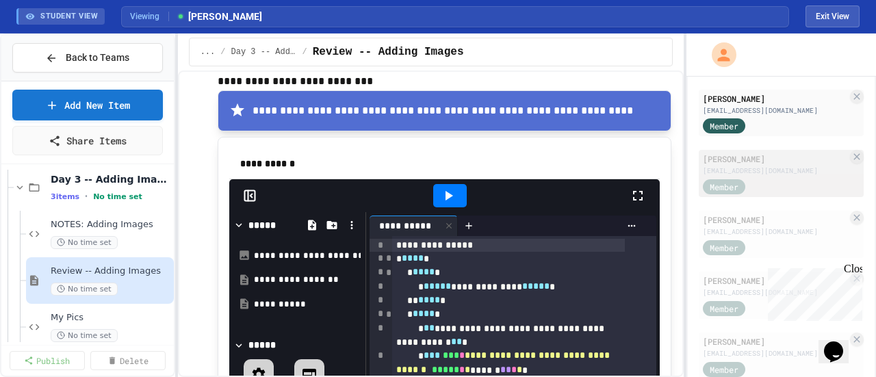
click at [740, 165] on div "[PERSON_NAME]" at bounding box center [775, 159] width 144 height 12
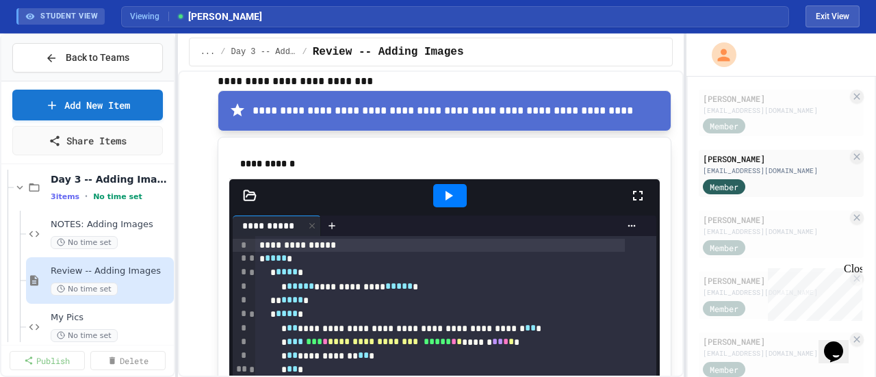
click at [244, 190] on icon at bounding box center [250, 195] width 12 height 10
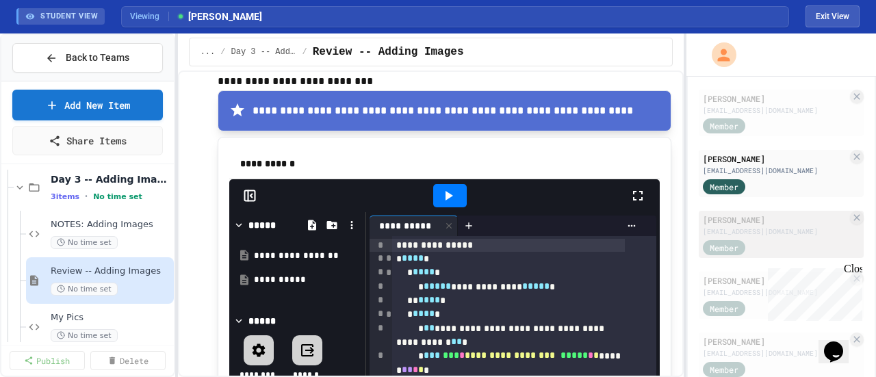
click at [723, 226] on div "[PERSON_NAME]" at bounding box center [775, 219] width 144 height 12
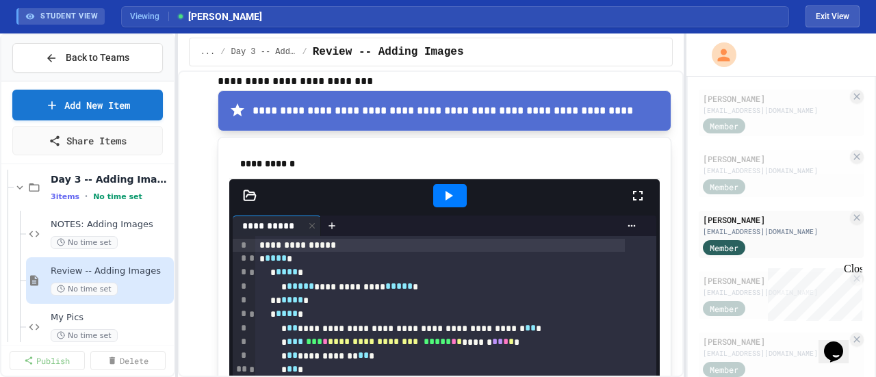
click at [252, 190] on icon at bounding box center [250, 195] width 12 height 10
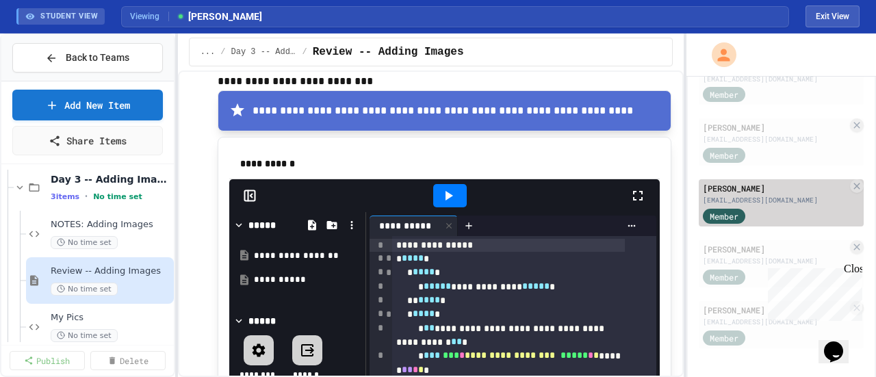
scroll to position [1837, 0]
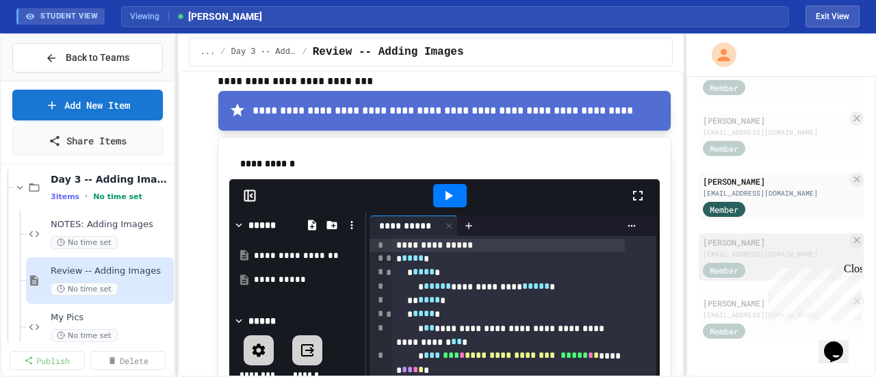
click at [740, 244] on div "[PERSON_NAME]" at bounding box center [775, 242] width 144 height 12
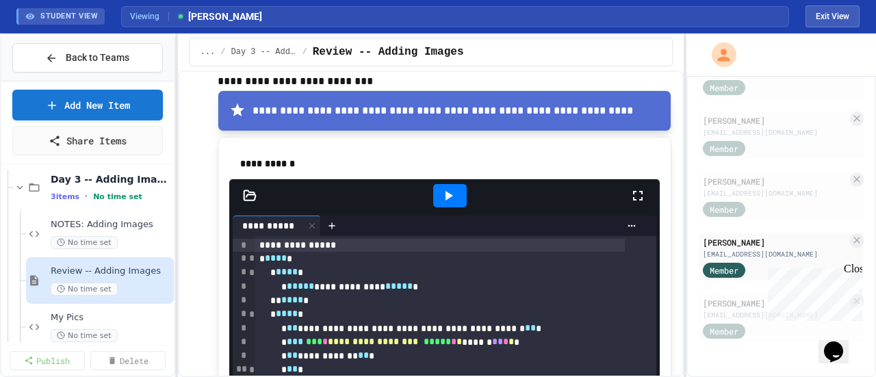
click at [252, 189] on icon at bounding box center [250, 196] width 14 height 14
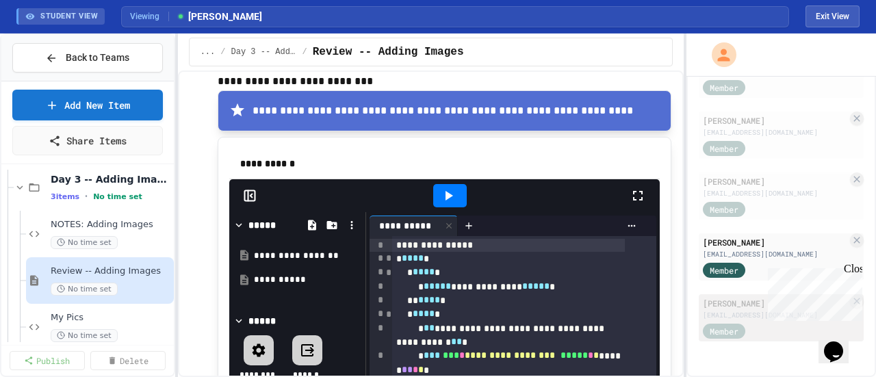
click at [729, 314] on div "[EMAIL_ADDRESS][DOMAIN_NAME]" at bounding box center [775, 315] width 144 height 10
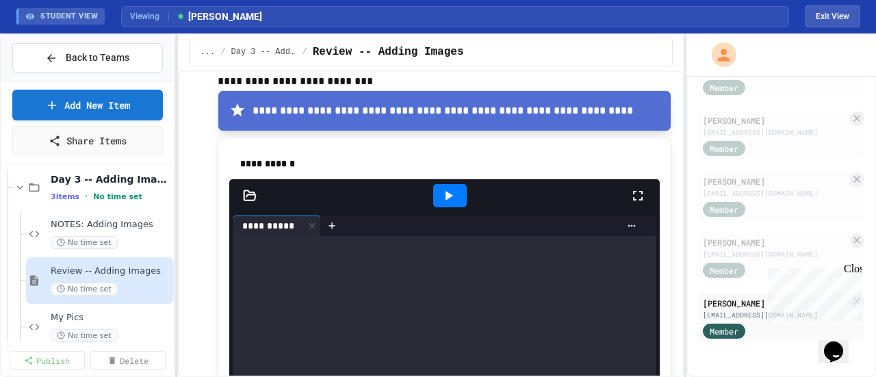
click at [246, 190] on icon at bounding box center [250, 195] width 12 height 10
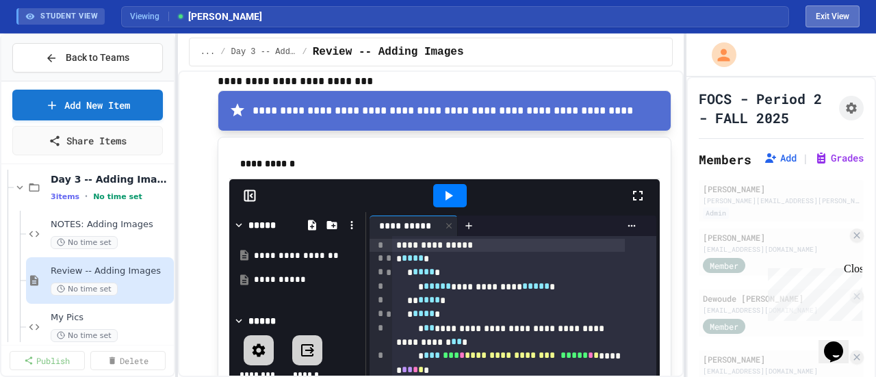
click at [836, 16] on button "Exit View" at bounding box center [832, 16] width 54 height 22
select select "***"
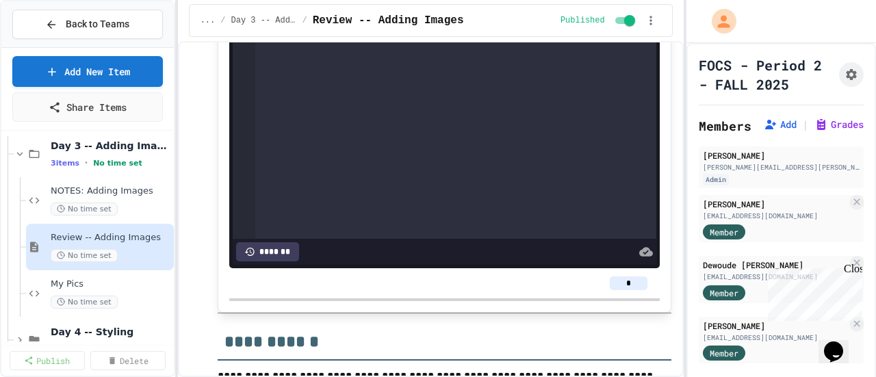
scroll to position [851, 0]
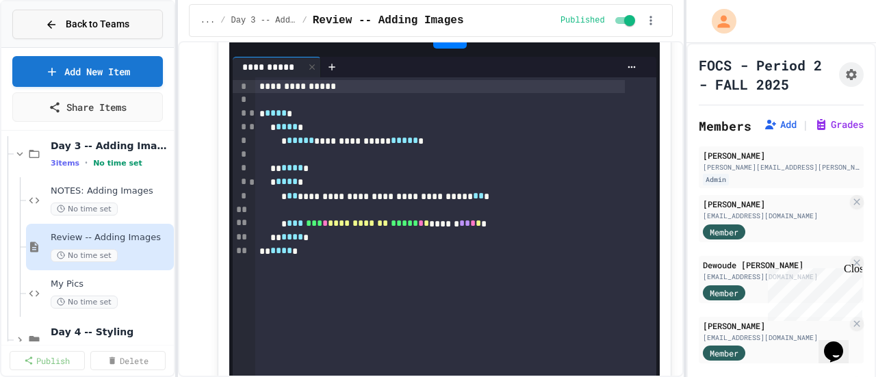
click at [86, 21] on span "Back to Teams" at bounding box center [98, 24] width 64 height 14
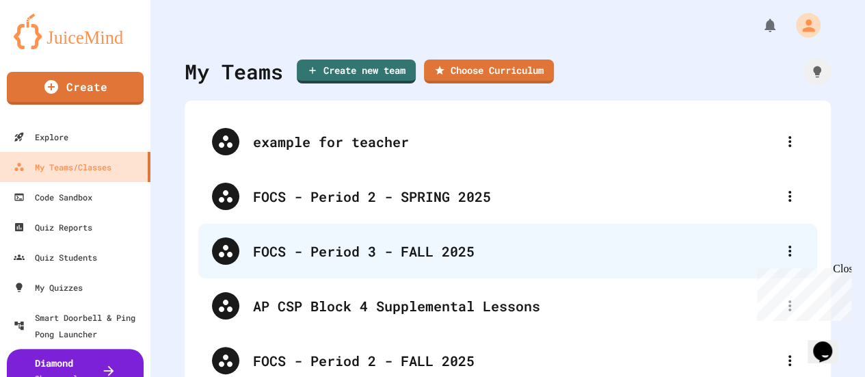
click at [313, 258] on div "FOCS - Period 3 - FALL 2025" at bounding box center [514, 251] width 523 height 21
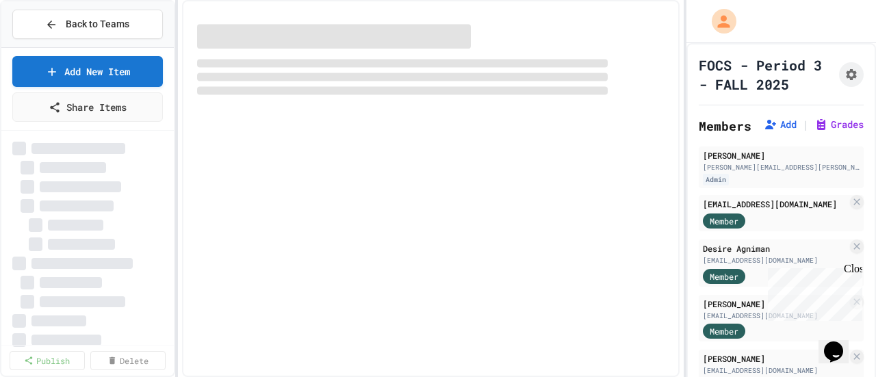
select select "***"
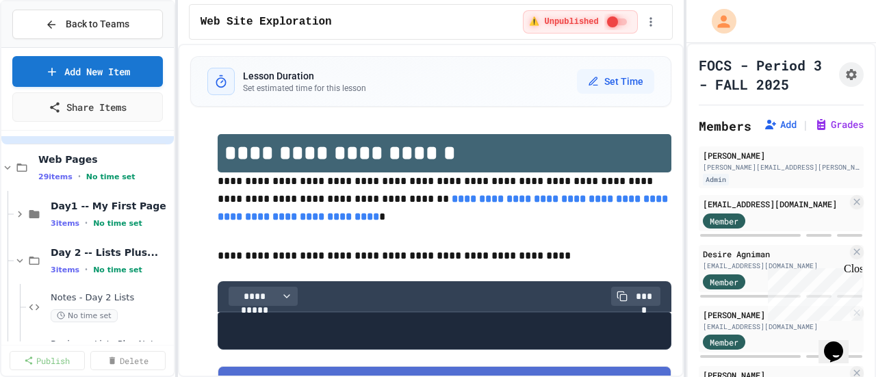
scroll to position [68, 0]
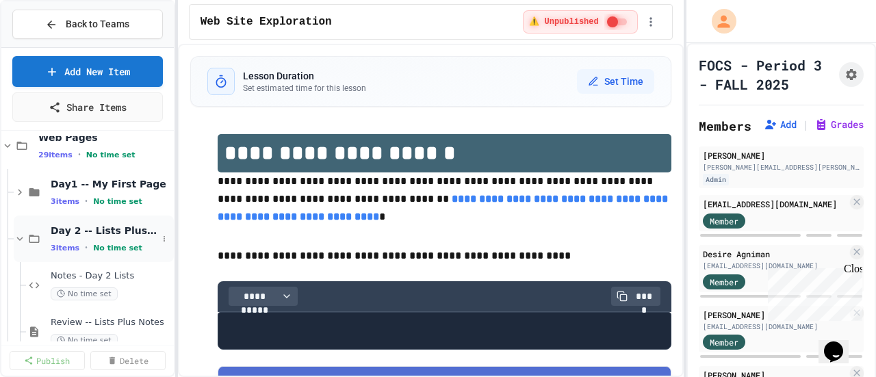
click at [18, 237] on icon at bounding box center [20, 239] width 6 height 4
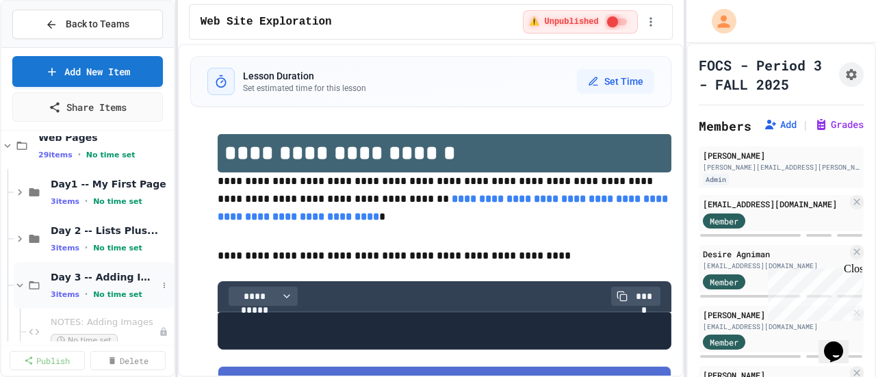
click at [17, 285] on icon at bounding box center [20, 285] width 12 height 12
click at [81, 280] on span "Day 3 -- Adding Images" at bounding box center [104, 277] width 107 height 12
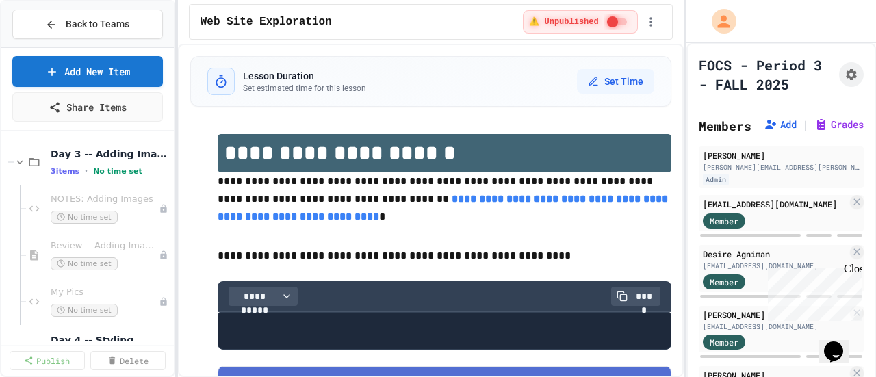
scroll to position [205, 0]
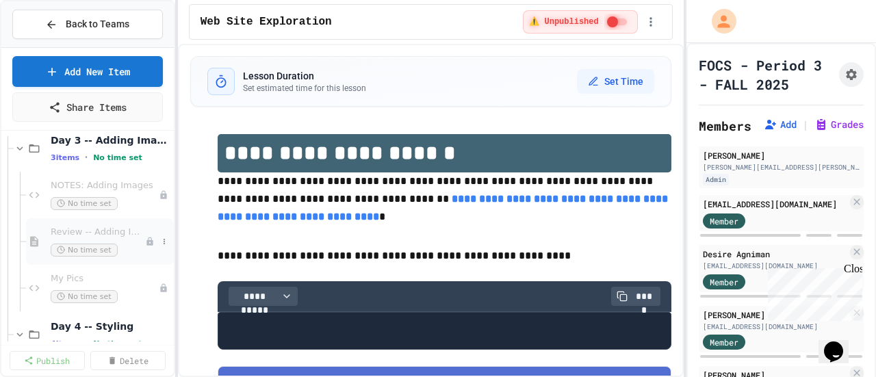
click at [93, 228] on span "Review -- Adding Images" at bounding box center [98, 232] width 94 height 12
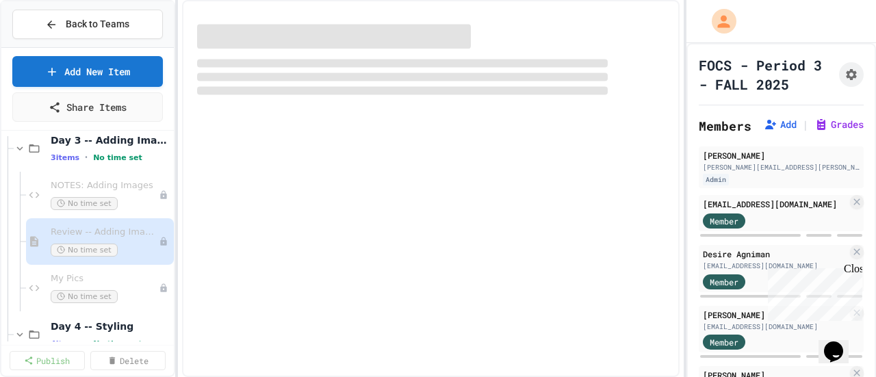
select select "***"
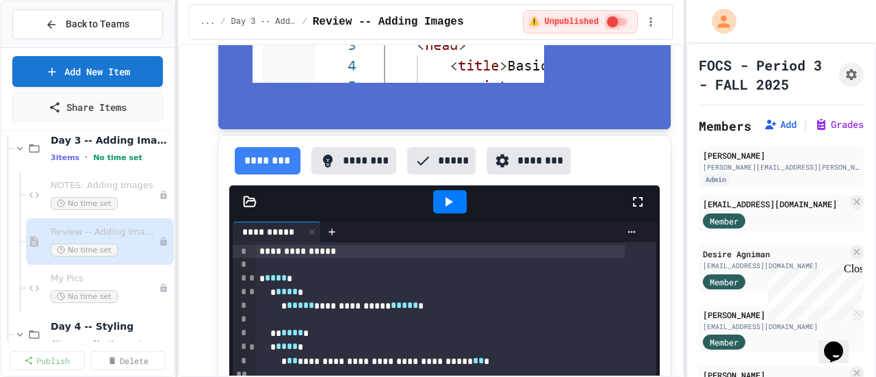
scroll to position [684, 0]
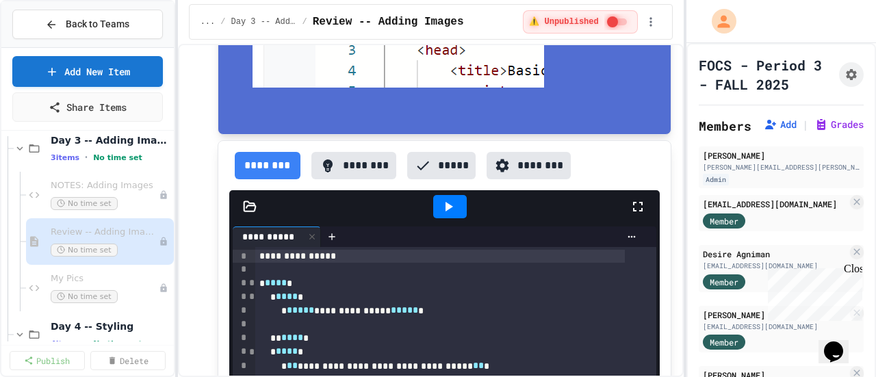
click at [254, 201] on icon at bounding box center [250, 206] width 12 height 10
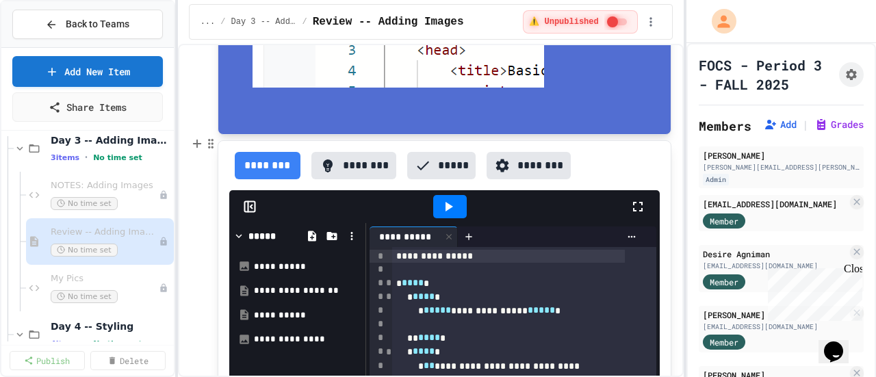
click at [244, 200] on icon at bounding box center [250, 207] width 14 height 14
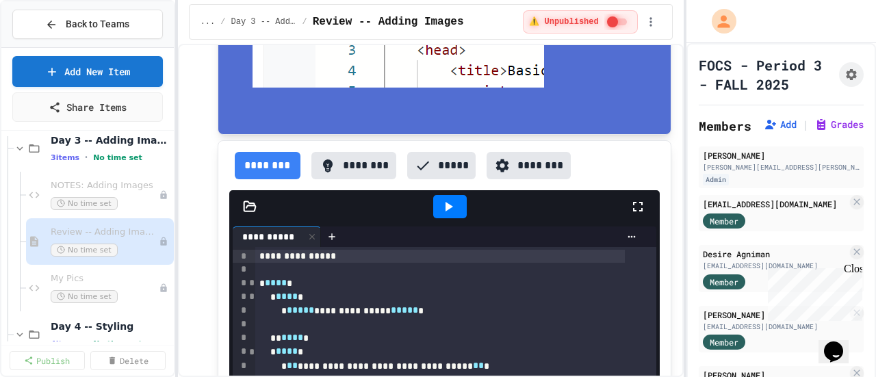
click at [252, 200] on icon at bounding box center [250, 207] width 14 height 14
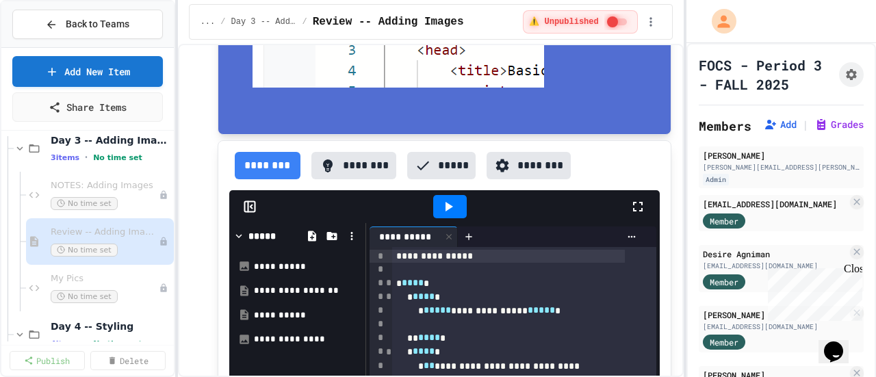
click at [252, 200] on icon at bounding box center [250, 207] width 14 height 14
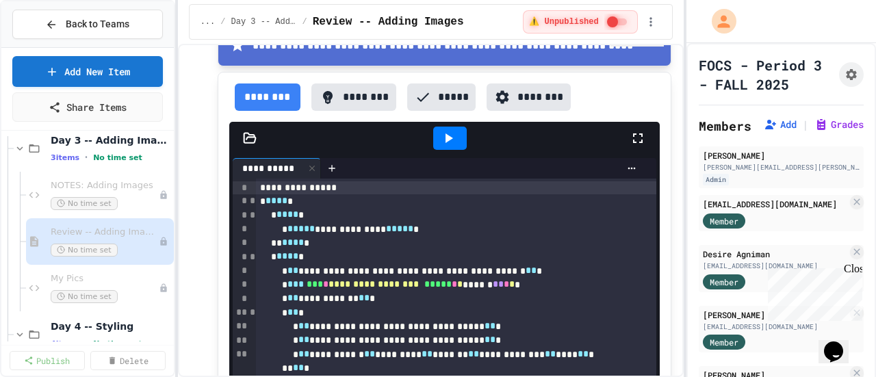
scroll to position [1437, 0]
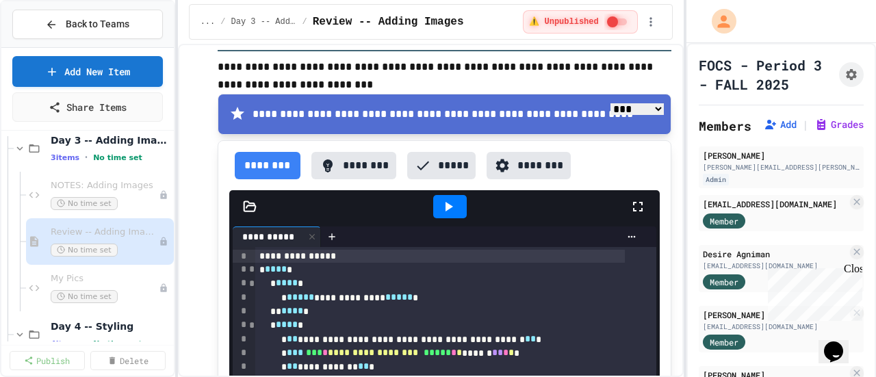
click at [246, 191] on div at bounding box center [444, 206] width 430 height 33
click at [248, 200] on icon at bounding box center [250, 207] width 14 height 14
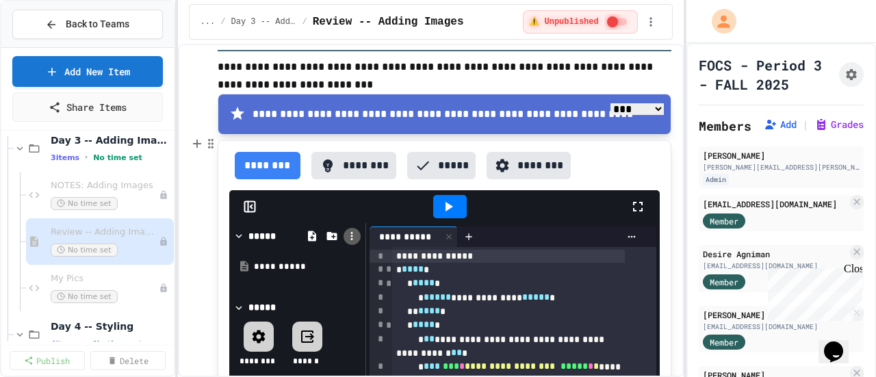
click at [354, 230] on icon at bounding box center [351, 236] width 12 height 12
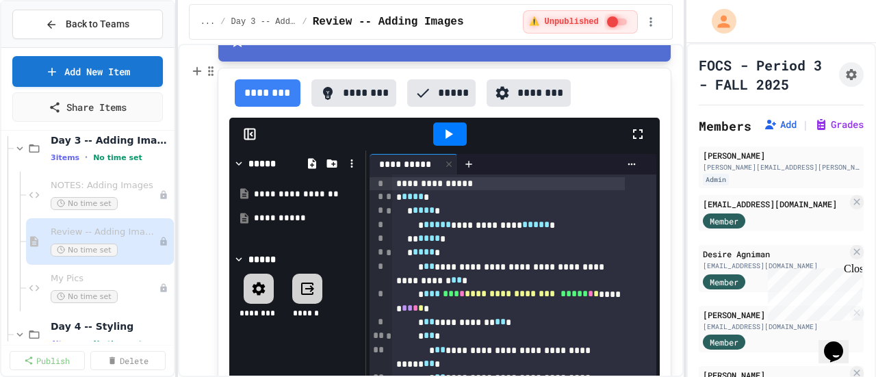
scroll to position [1441, 0]
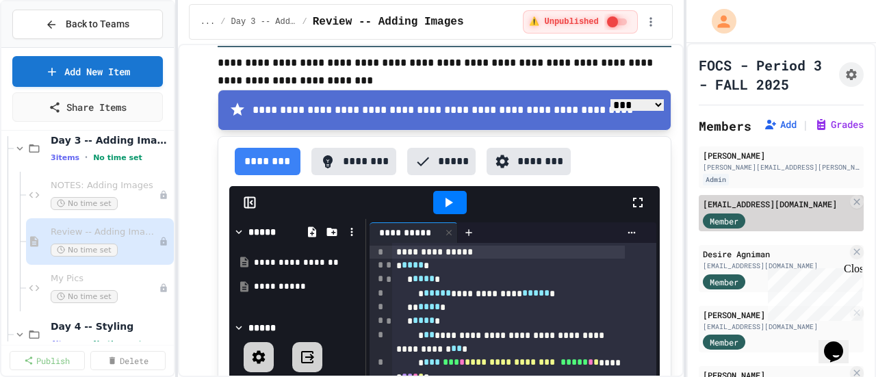
click at [776, 210] on div "[EMAIL_ADDRESS][DOMAIN_NAME]" at bounding box center [775, 204] width 144 height 12
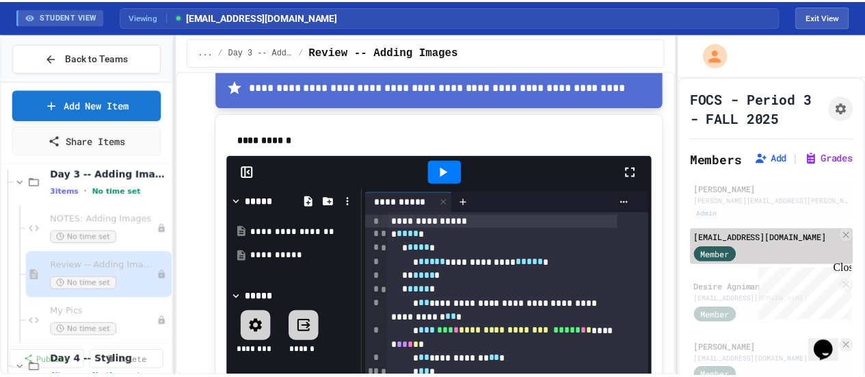
scroll to position [1391, 0]
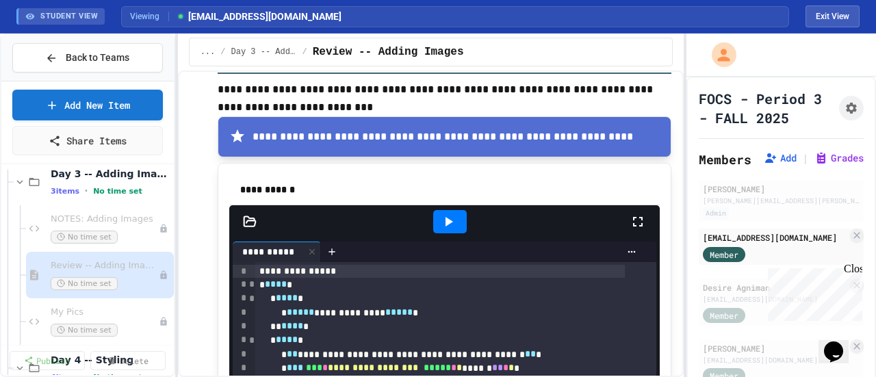
click at [238, 220] on div at bounding box center [444, 221] width 430 height 33
click at [246, 216] on icon at bounding box center [250, 221] width 12 height 10
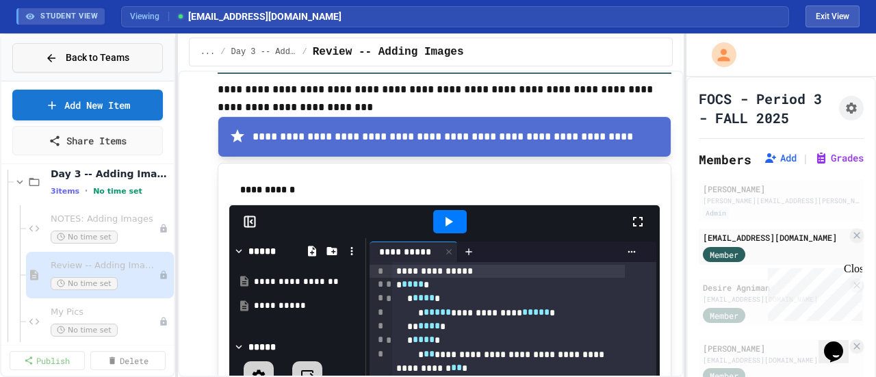
click at [59, 61] on div "Back to Teams" at bounding box center [87, 58] width 84 height 14
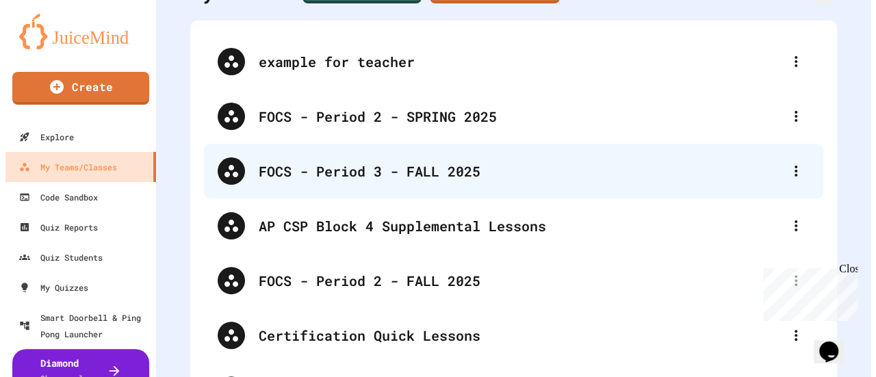
scroll to position [92, 0]
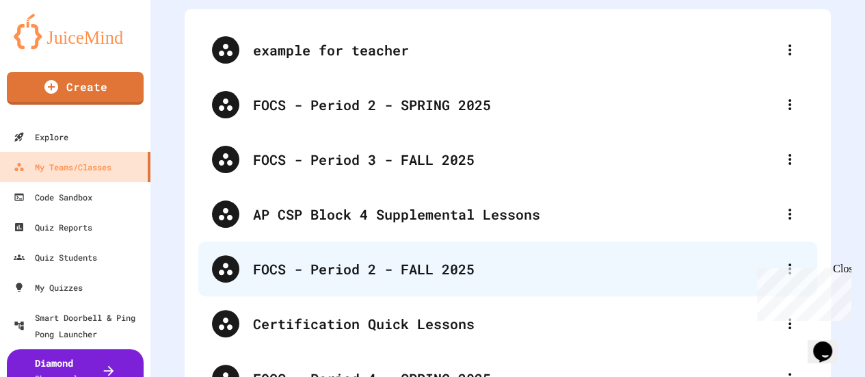
click at [362, 270] on div "FOCS - Period 2 - FALL 2025" at bounding box center [514, 269] width 523 height 21
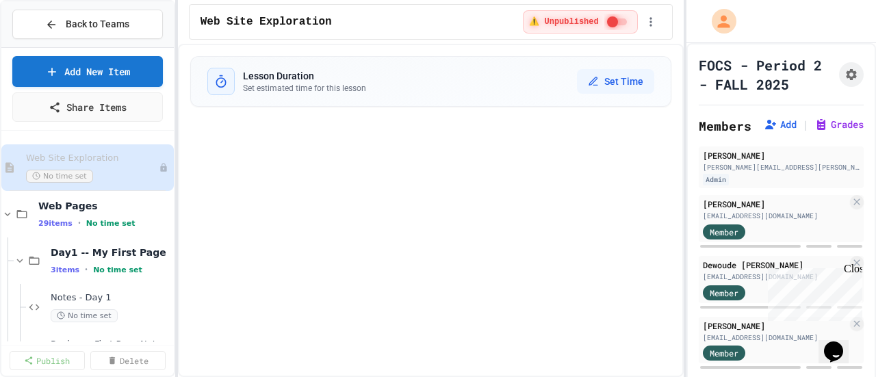
select select "***"
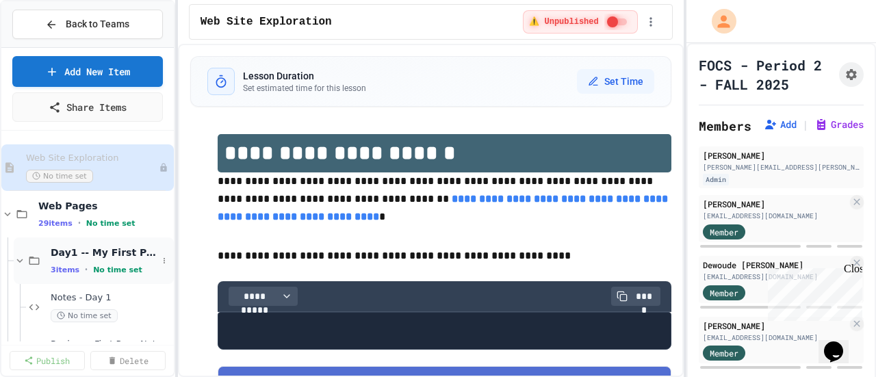
click at [16, 254] on icon at bounding box center [20, 260] width 12 height 12
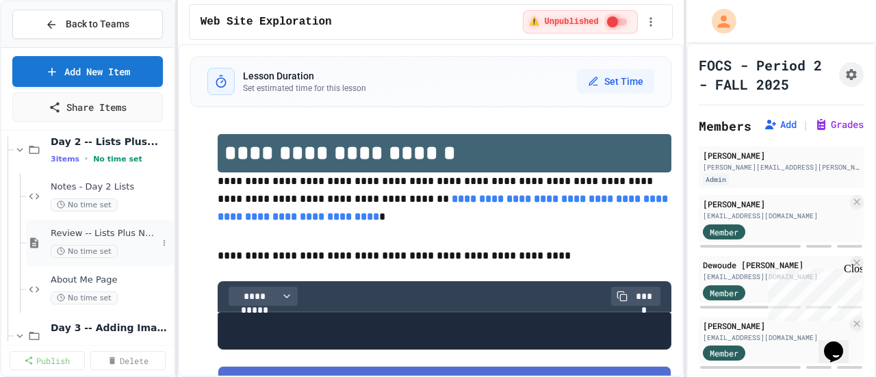
scroll to position [160, 0]
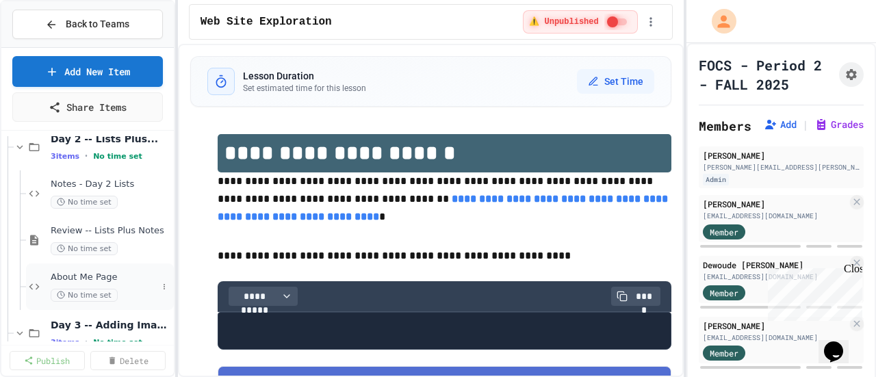
click at [68, 281] on span "About Me Page" at bounding box center [104, 278] width 107 height 12
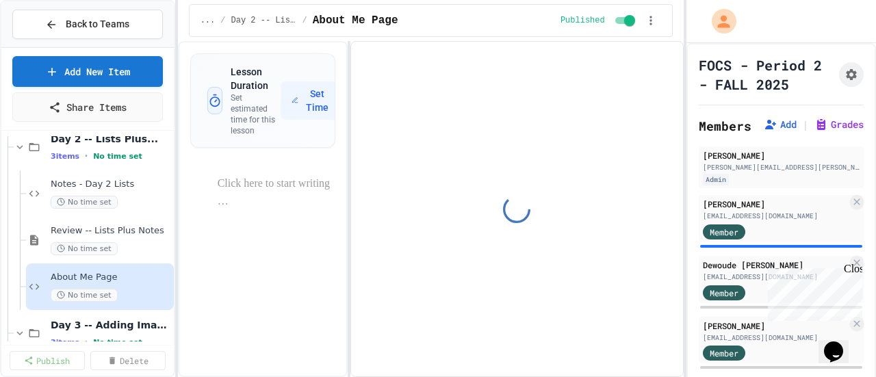
select select "***"
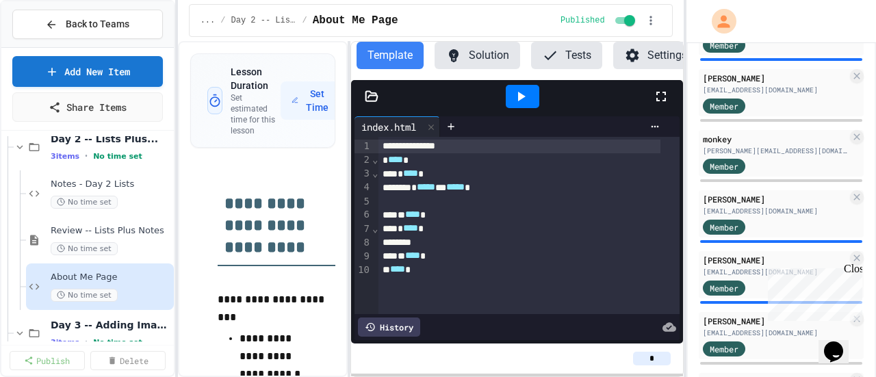
scroll to position [1223, 0]
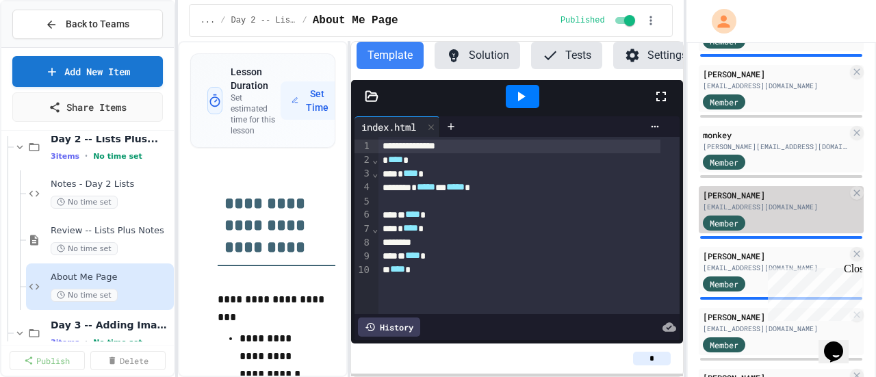
click at [737, 201] on div "[PERSON_NAME]" at bounding box center [775, 195] width 144 height 12
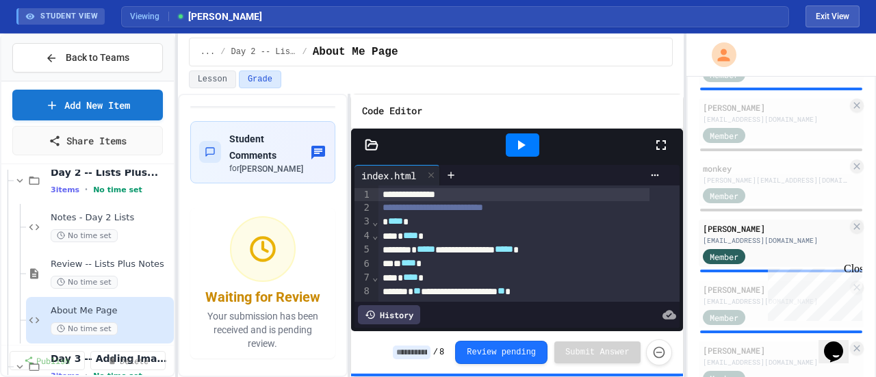
click at [668, 144] on icon at bounding box center [661, 145] width 16 height 16
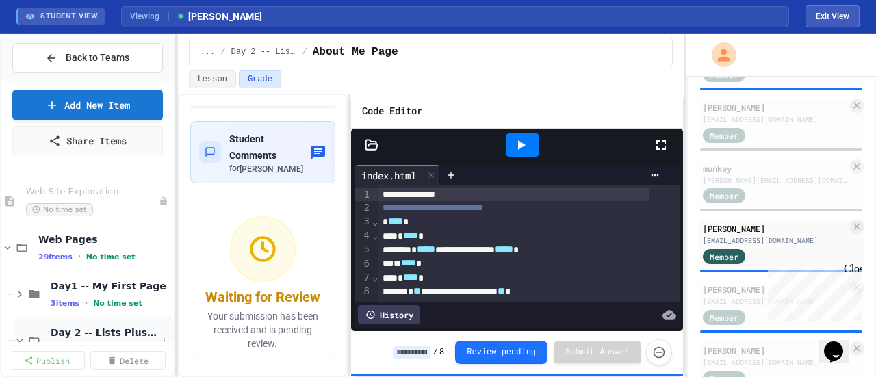
click at [19, 336] on icon at bounding box center [20, 341] width 12 height 12
click at [16, 295] on icon at bounding box center [20, 294] width 12 height 12
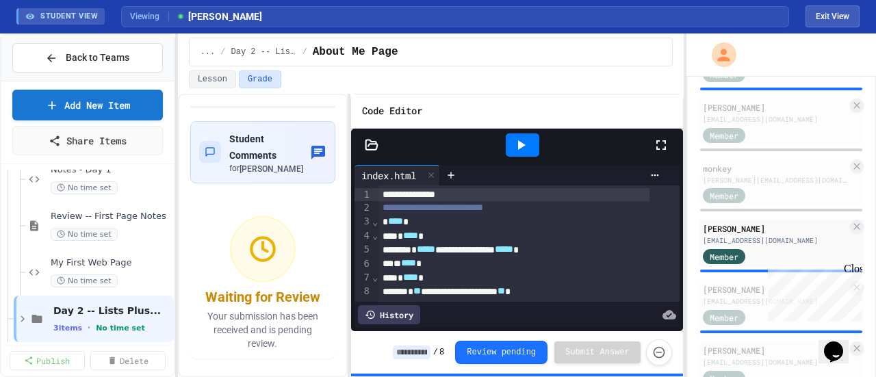
scroll to position [162, 0]
click at [92, 257] on span "My First Web Page" at bounding box center [104, 263] width 107 height 12
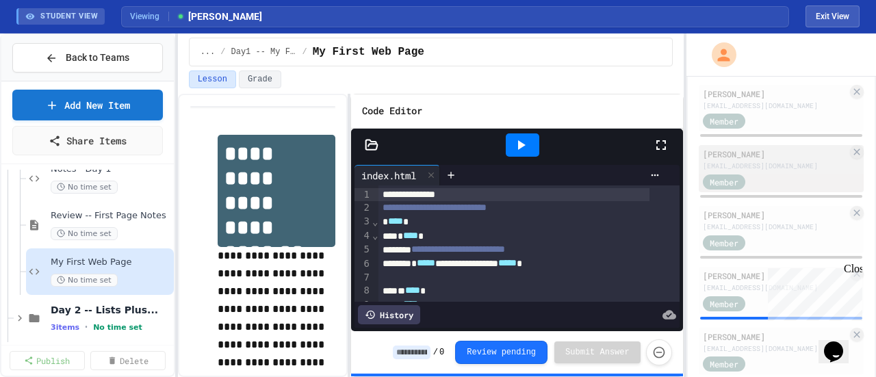
scroll to position [197, 0]
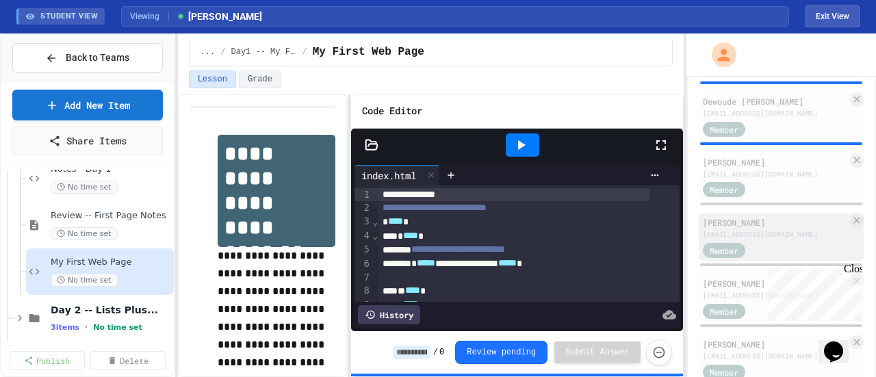
click at [733, 228] on div "[PERSON_NAME]" at bounding box center [775, 222] width 144 height 12
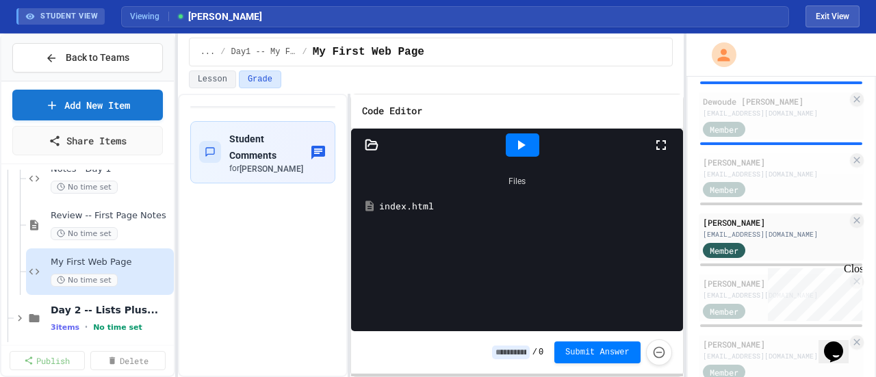
click at [406, 213] on div "index.html" at bounding box center [517, 206] width 318 height 25
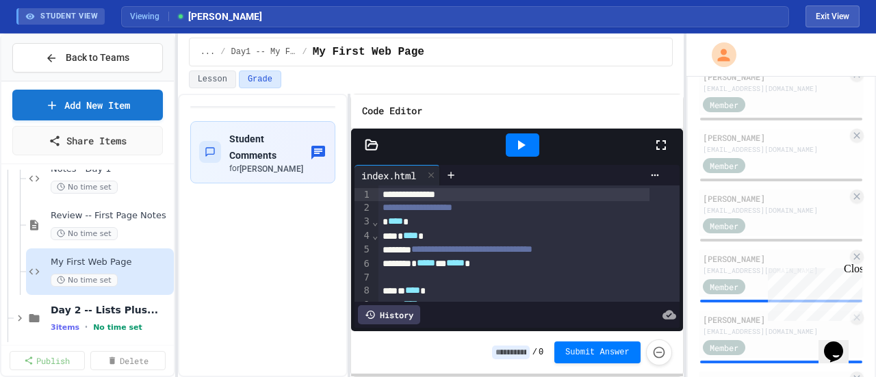
scroll to position [958, 0]
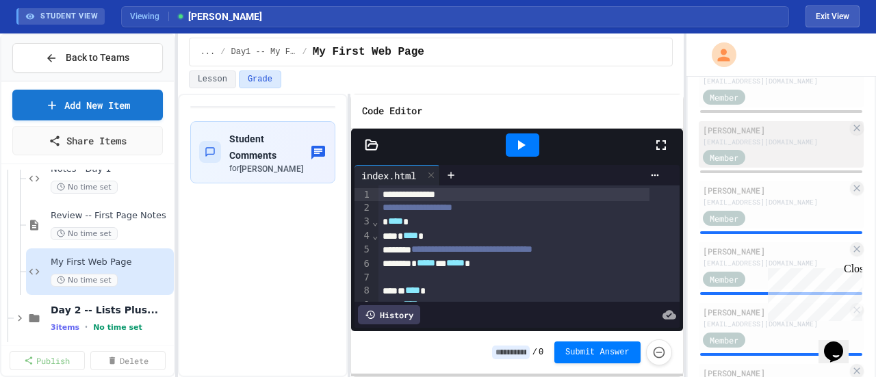
click at [754, 147] on div "[EMAIL_ADDRESS][DOMAIN_NAME]" at bounding box center [775, 142] width 144 height 10
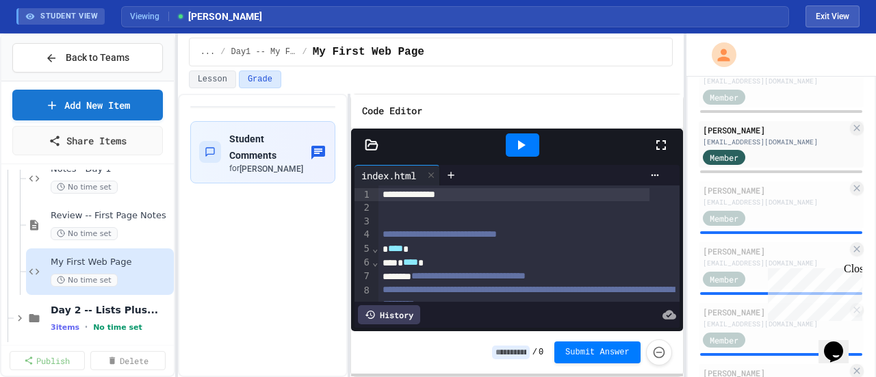
click at [664, 142] on icon at bounding box center [661, 145] width 16 height 16
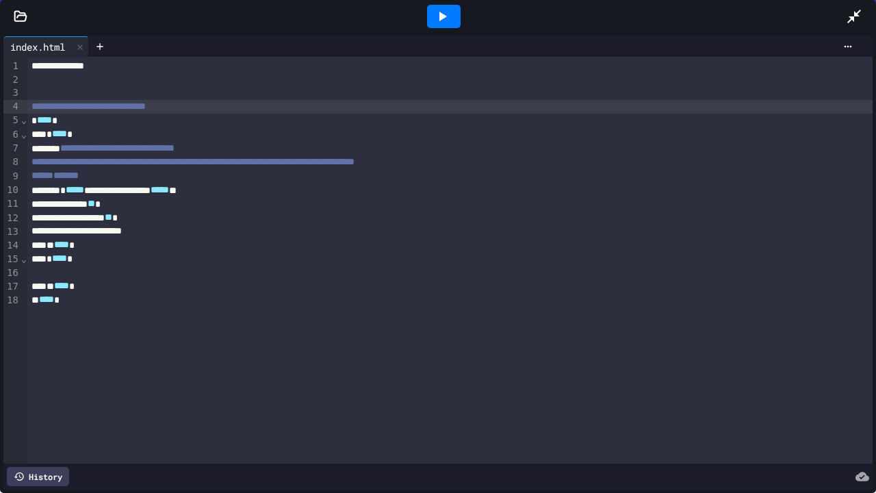
click at [138, 105] on span "**********" at bounding box center [88, 106] width 114 height 10
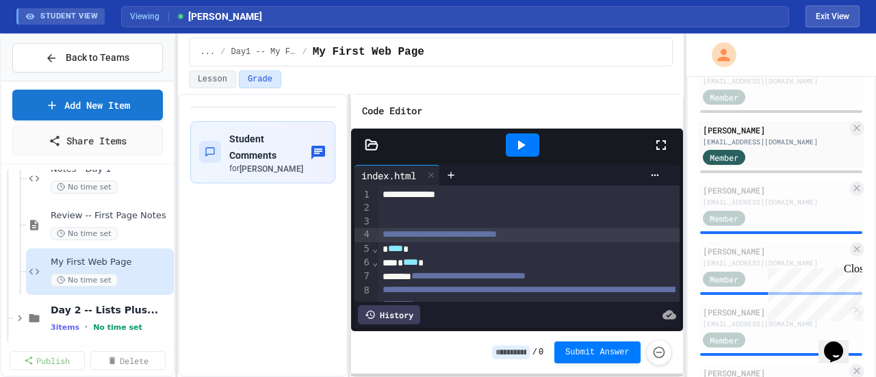
click at [650, 142] on div at bounding box center [522, 145] width 261 height 37
click at [659, 142] on icon at bounding box center [661, 145] width 16 height 16
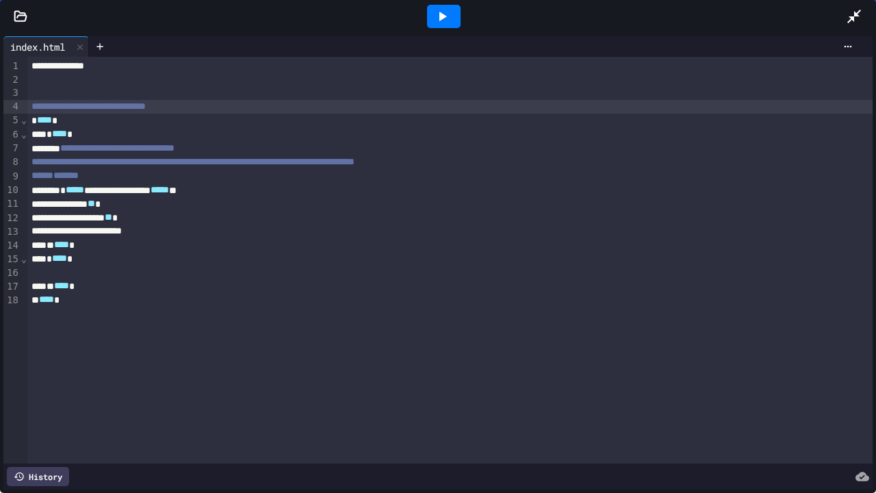
drag, startPoint x: 606, startPoint y: 122, endPoint x: 397, endPoint y: 4, distance: 239.5
drag, startPoint x: 275, startPoint y: 94, endPoint x: 152, endPoint y: 48, distance: 131.6
click at [142, 105] on span "**********" at bounding box center [88, 106] width 114 height 10
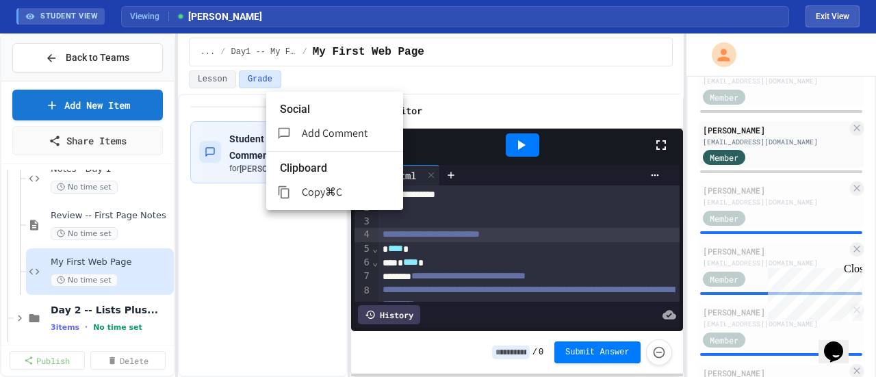
click at [661, 142] on div at bounding box center [438, 188] width 876 height 377
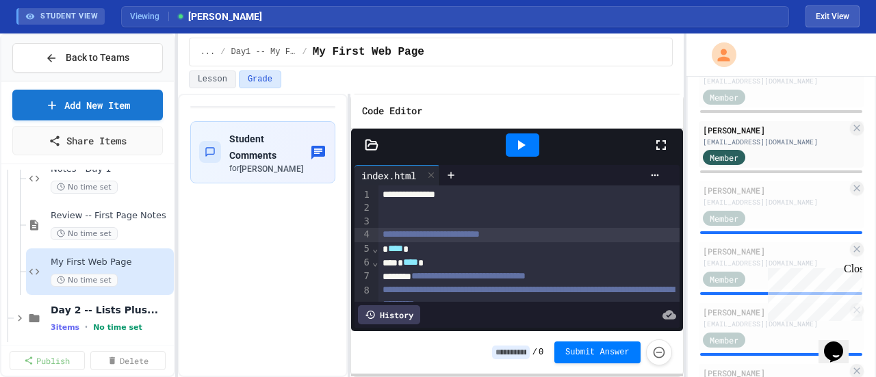
click at [661, 142] on icon at bounding box center [661, 145] width 16 height 16
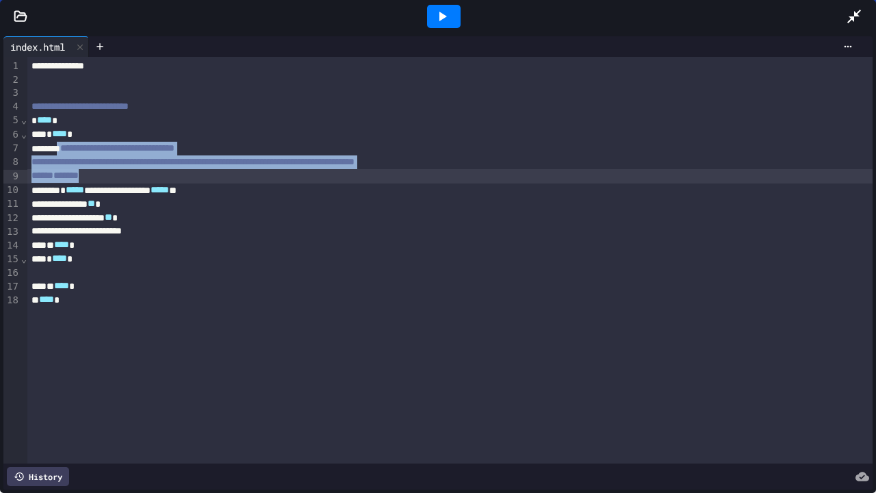
drag, startPoint x: 68, startPoint y: 151, endPoint x: 114, endPoint y: 179, distance: 53.2
click at [114, 179] on div "**********" at bounding box center [449, 260] width 845 height 406
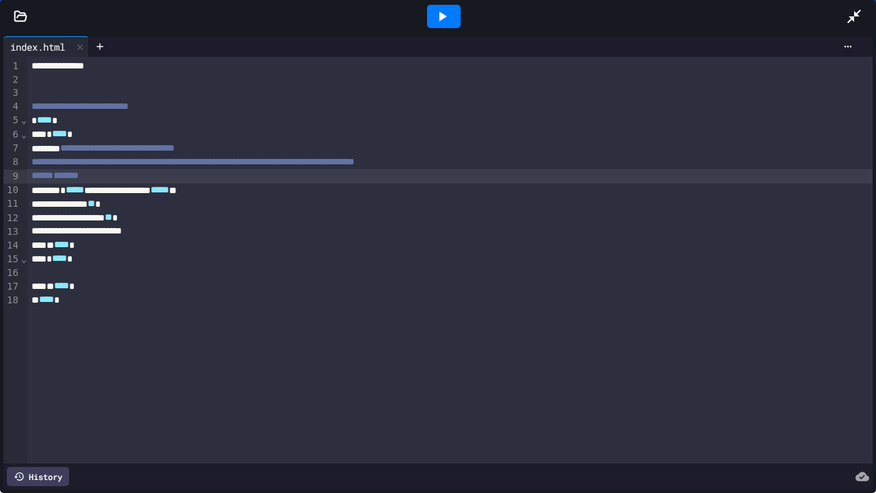
click at [875, 0] on div at bounding box center [861, 16] width 30 height 37
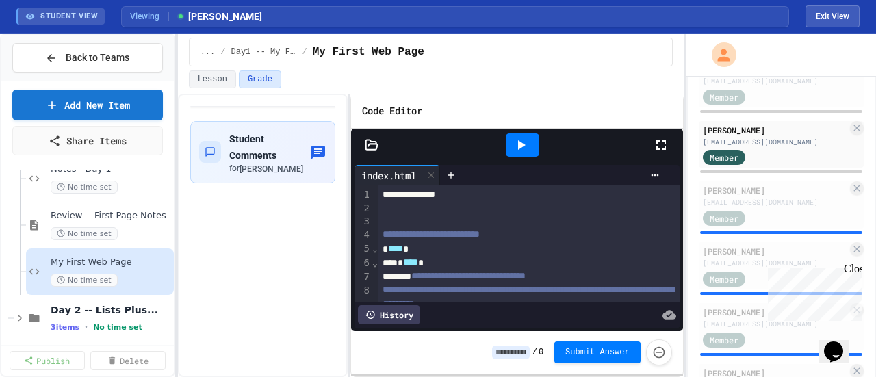
click at [664, 142] on icon at bounding box center [661, 145] width 16 height 16
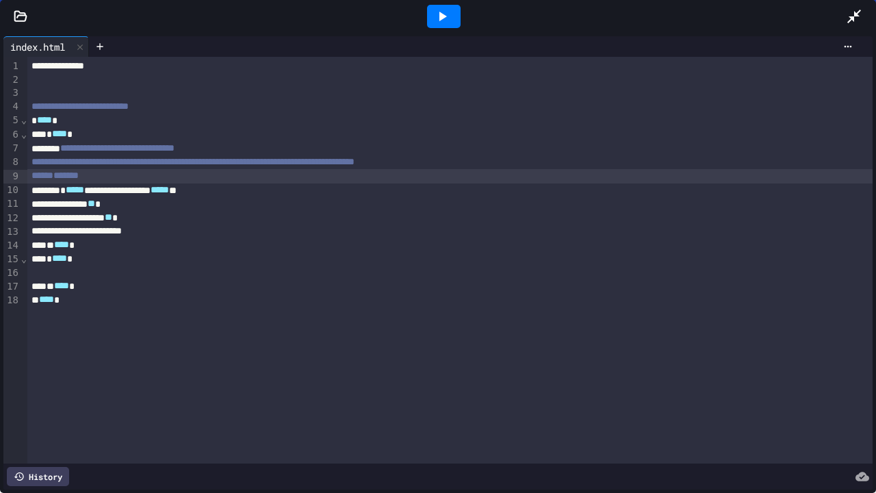
click at [150, 148] on span "**********" at bounding box center [117, 148] width 114 height 10
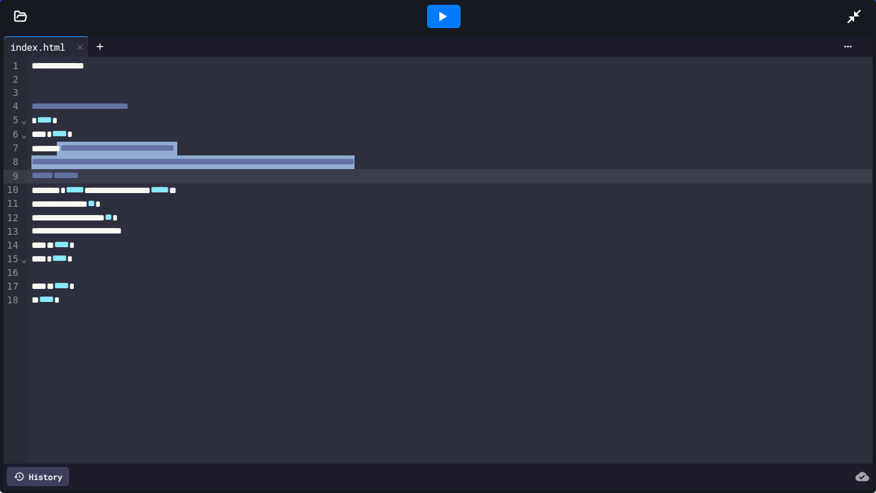
drag, startPoint x: 69, startPoint y: 148, endPoint x: 101, endPoint y: 183, distance: 47.4
click at [101, 183] on div "**********" at bounding box center [449, 260] width 845 height 406
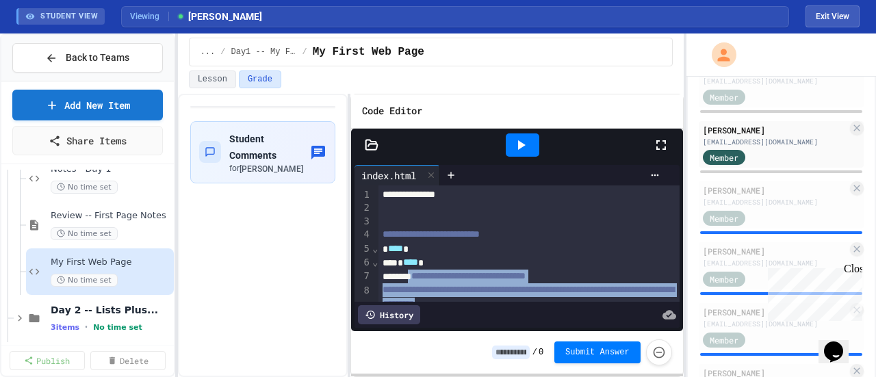
click at [662, 143] on icon at bounding box center [661, 145] width 16 height 16
click at [659, 144] on icon at bounding box center [661, 145] width 16 height 16
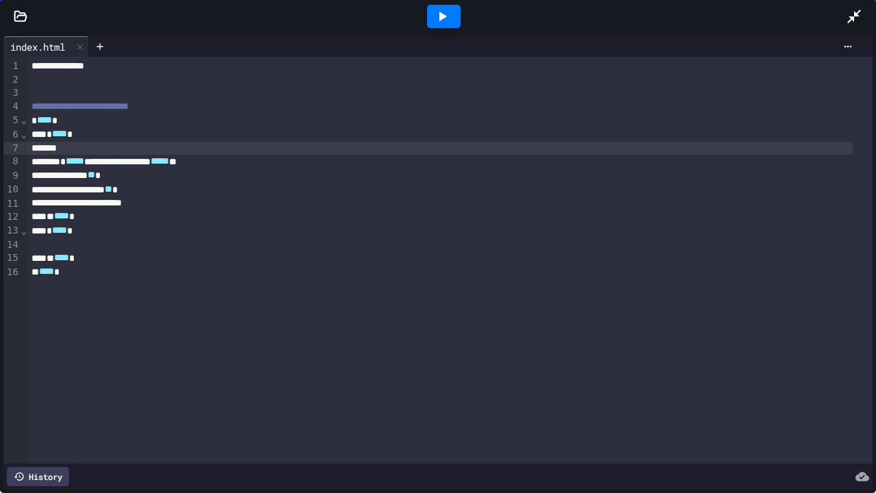
click at [92, 241] on div at bounding box center [449, 244] width 845 height 14
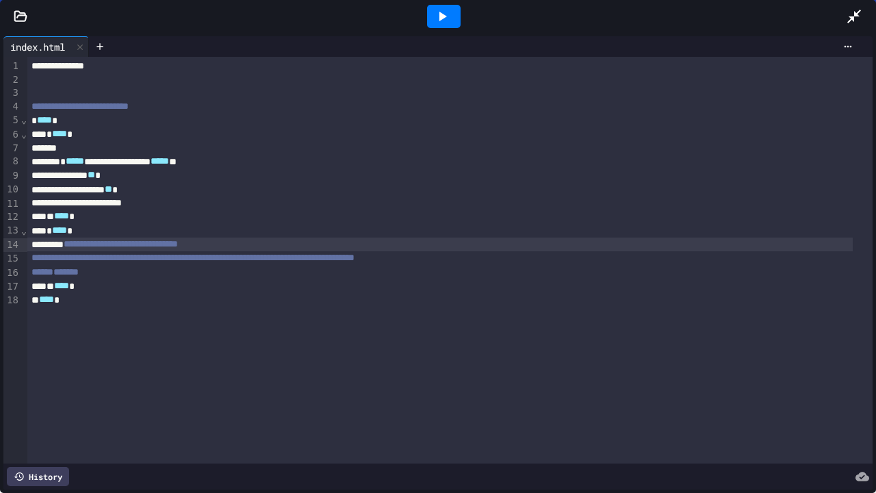
click at [111, 244] on span "**********" at bounding box center [121, 244] width 114 height 10
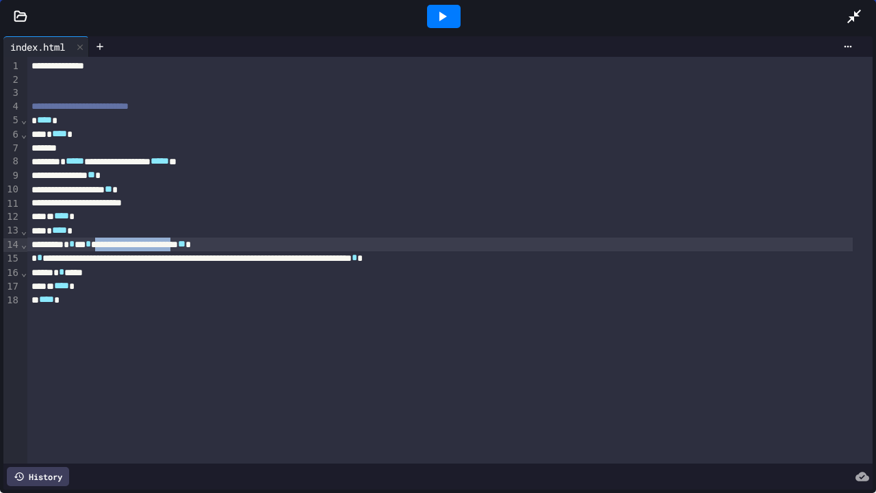
drag, startPoint x: 233, startPoint y: 246, endPoint x: 113, endPoint y: 241, distance: 119.8
click at [113, 241] on div "**********" at bounding box center [439, 244] width 825 height 14
click at [92, 245] on div "* * * ** * *** ** *" at bounding box center [439, 244] width 825 height 14
click at [271, 245] on div "**********" at bounding box center [439, 244] width 825 height 14
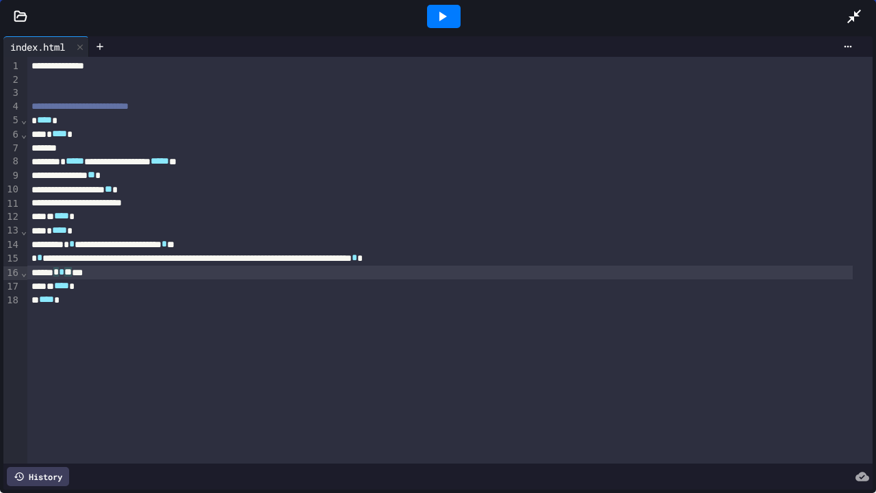
click at [77, 272] on div "* * ** ***" at bounding box center [439, 272] width 825 height 14
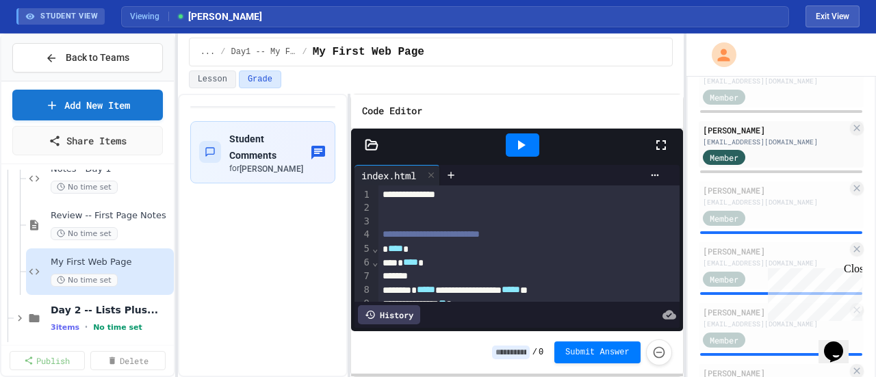
click at [665, 140] on icon at bounding box center [661, 145] width 16 height 16
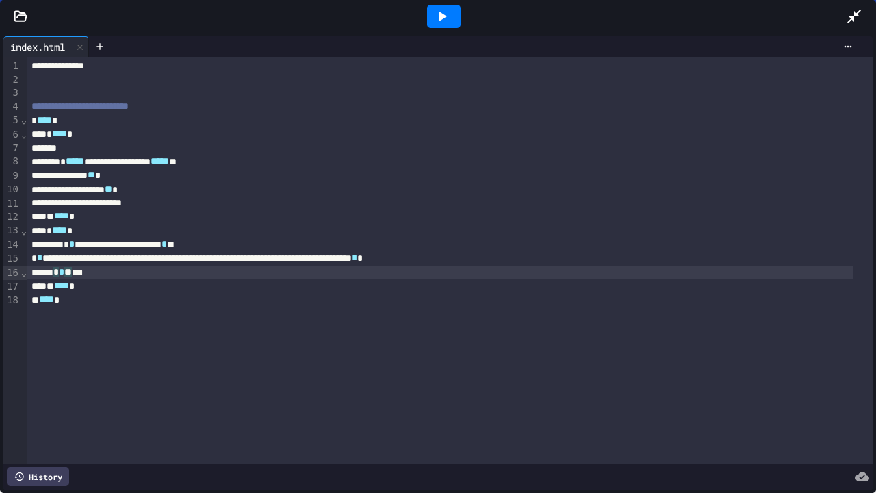
click at [72, 273] on span "**" at bounding box center [68, 272] width 8 height 10
click at [438, 18] on icon at bounding box center [442, 16] width 16 height 16
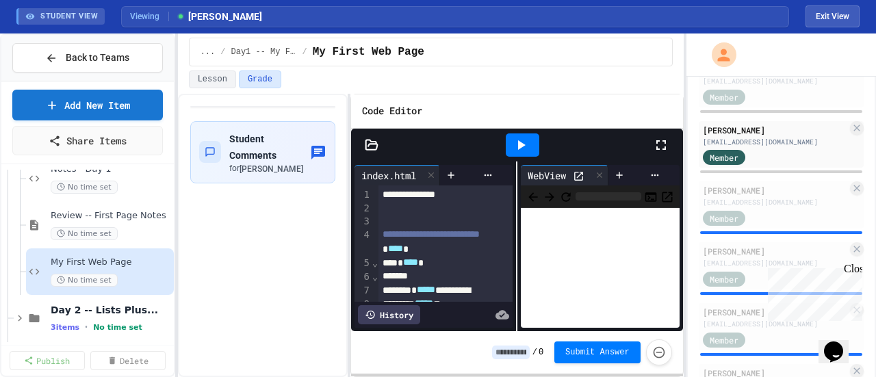
click at [662, 142] on icon at bounding box center [661, 145] width 16 height 16
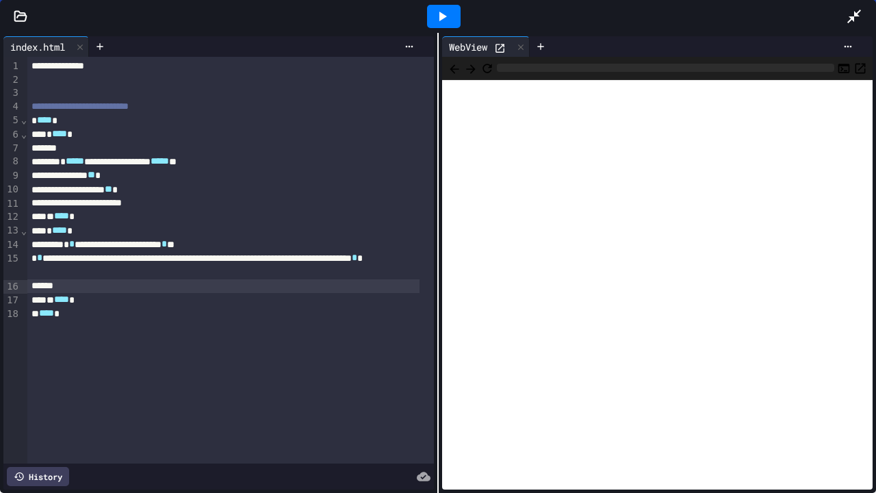
click at [27, 12] on div at bounding box center [20, 17] width 41 height 14
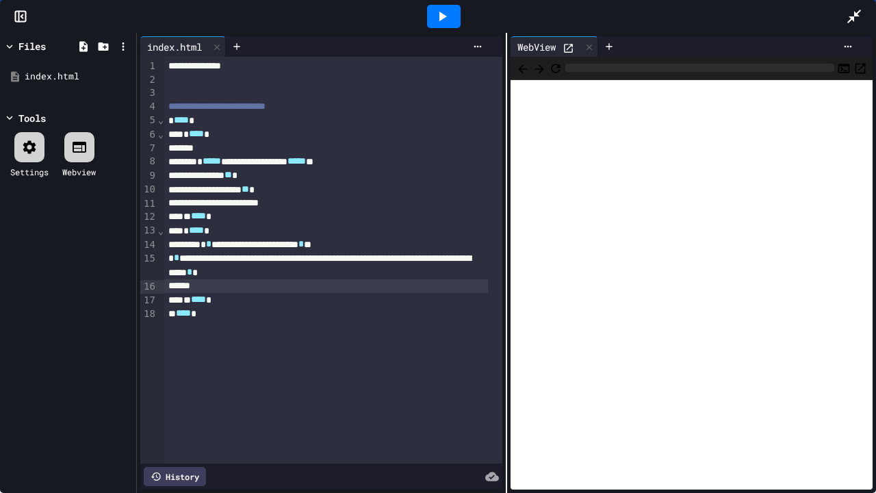
click at [30, 147] on icon at bounding box center [29, 147] width 16 height 16
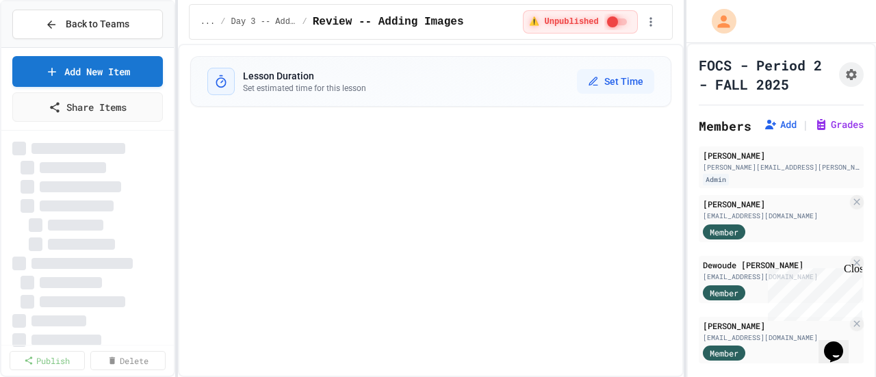
select select "***"
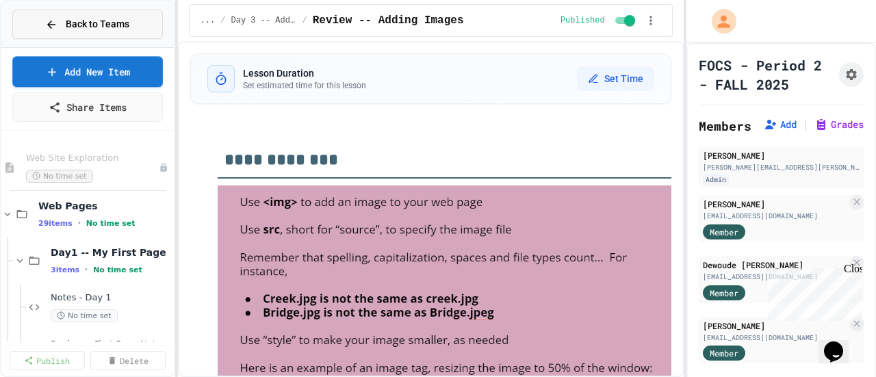
click at [77, 19] on span "Back to Teams" at bounding box center [98, 24] width 64 height 14
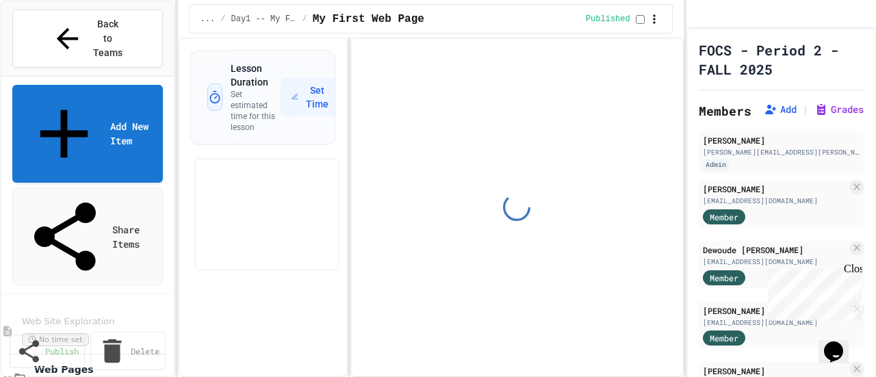
select select "***"
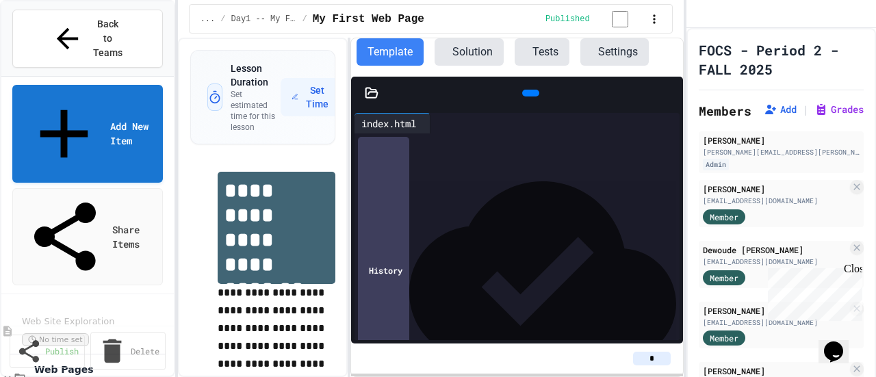
click at [669, 93] on icon at bounding box center [669, 93] width 0 height 0
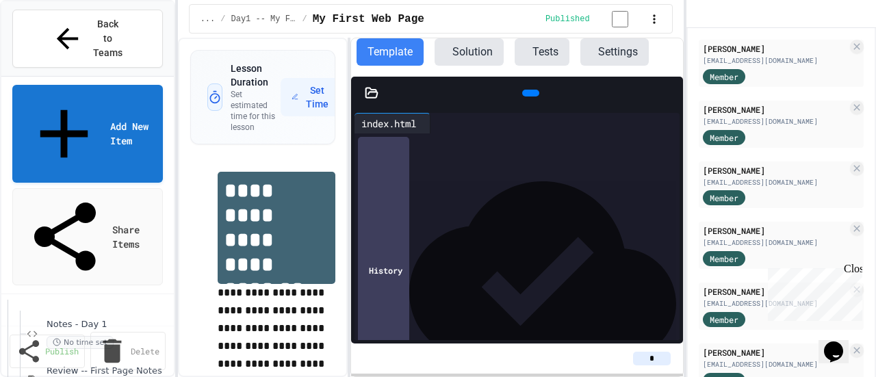
scroll to position [889, 0]
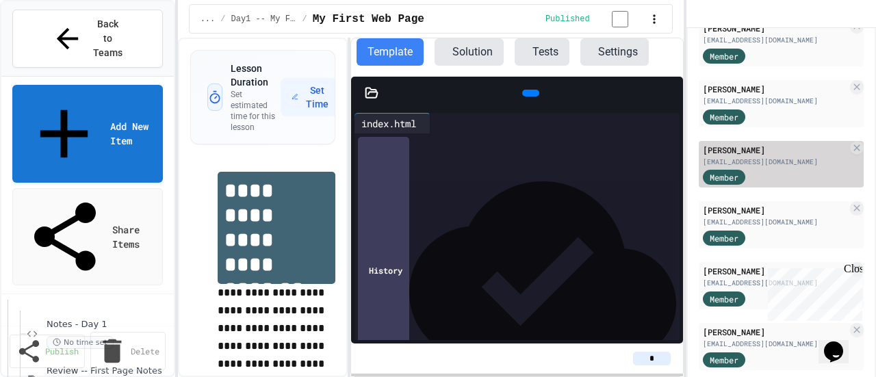
click at [739, 156] on div "[PERSON_NAME]" at bounding box center [775, 150] width 144 height 12
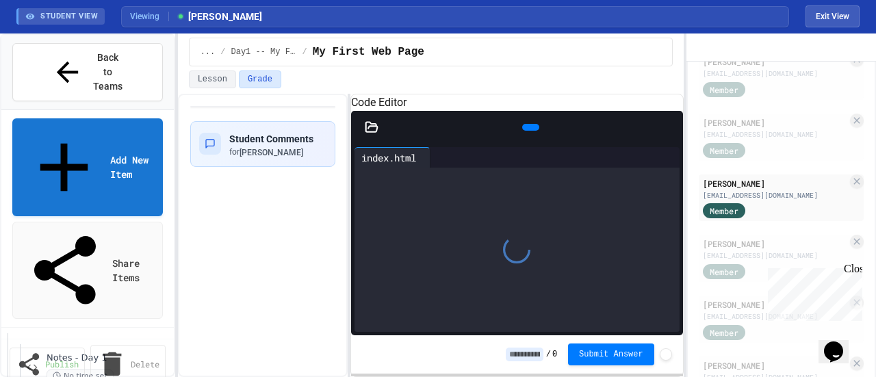
click at [669, 127] on icon at bounding box center [669, 127] width 0 height 0
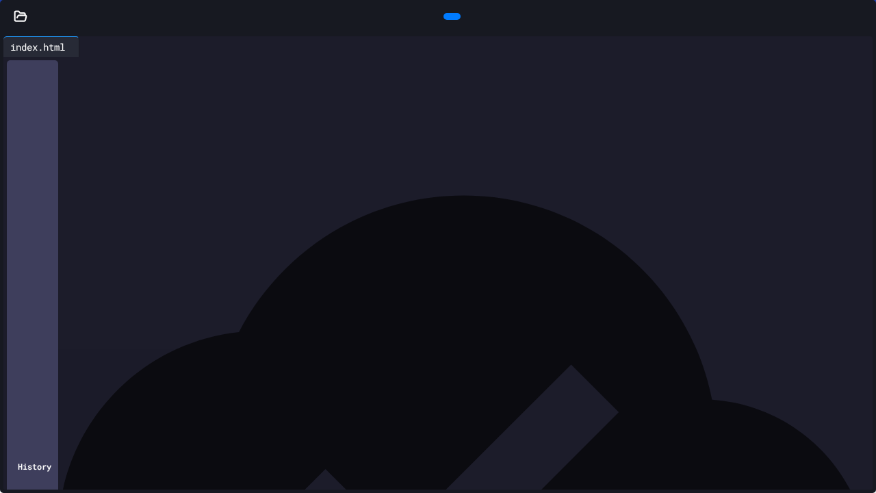
drag, startPoint x: 28, startPoint y: 171, endPoint x: 172, endPoint y: 209, distance: 149.2
click at [172, 209] on div "**********" at bounding box center [449, 183] width 845 height 252
click at [207, 215] on div "**********" at bounding box center [439, 216] width 825 height 14
click at [231, 213] on div "**********" at bounding box center [439, 216] width 825 height 14
click at [449, 16] on div at bounding box center [451, 16] width 17 height 7
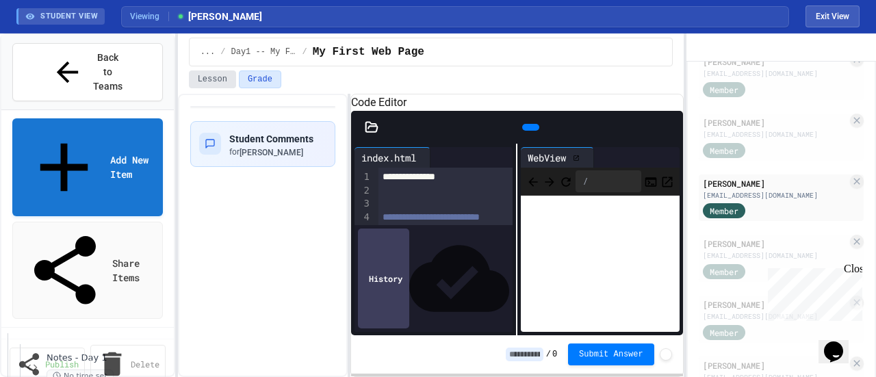
click at [211, 78] on button "Lesson" at bounding box center [212, 79] width 47 height 18
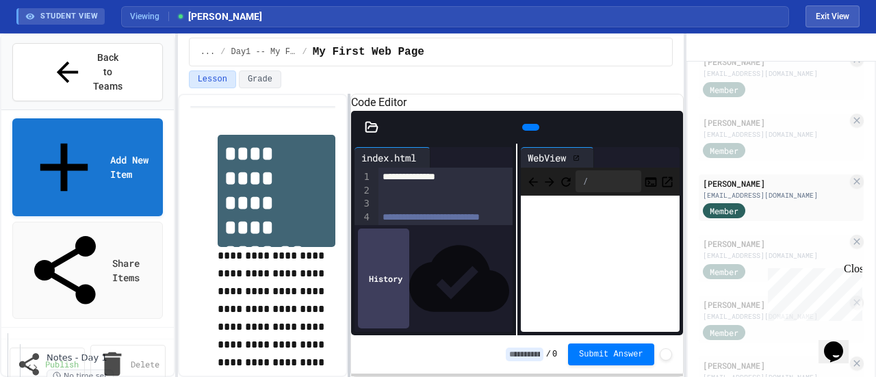
click at [350, 211] on div at bounding box center [349, 235] width 3 height 283
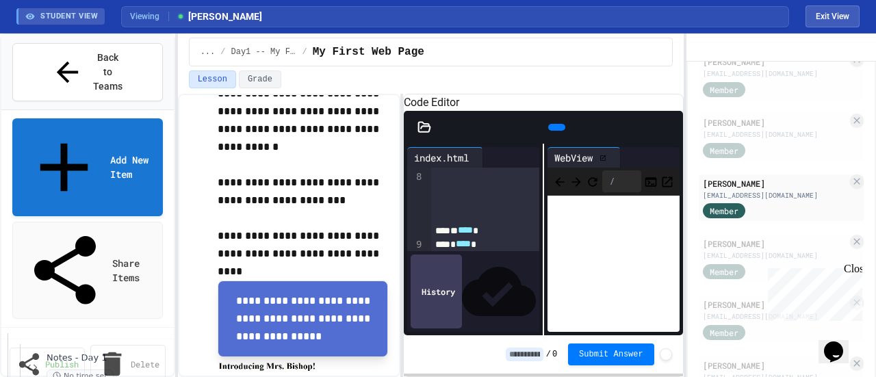
scroll to position [274, 0]
